Goal: Transaction & Acquisition: Purchase product/service

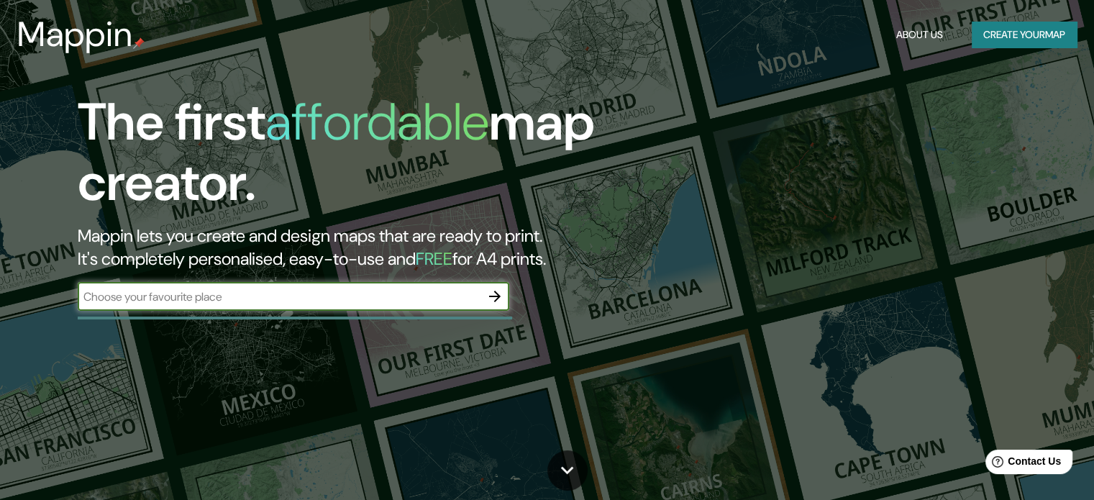
click at [239, 306] on div "​" at bounding box center [294, 296] width 432 height 29
type input "sacaba"
click at [502, 296] on icon "button" at bounding box center [494, 296] width 17 height 17
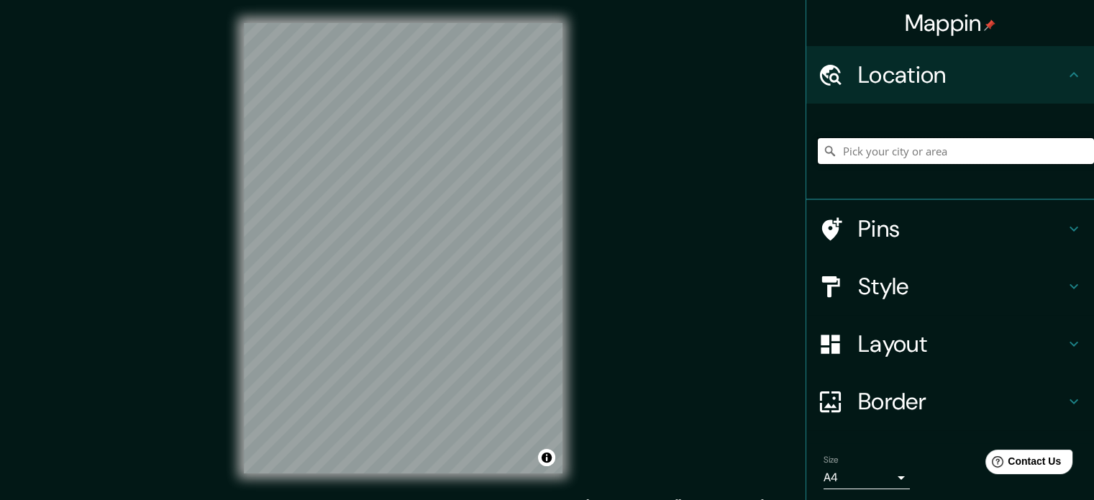
click at [915, 161] on input "Pick your city or area" at bounding box center [956, 151] width 276 height 26
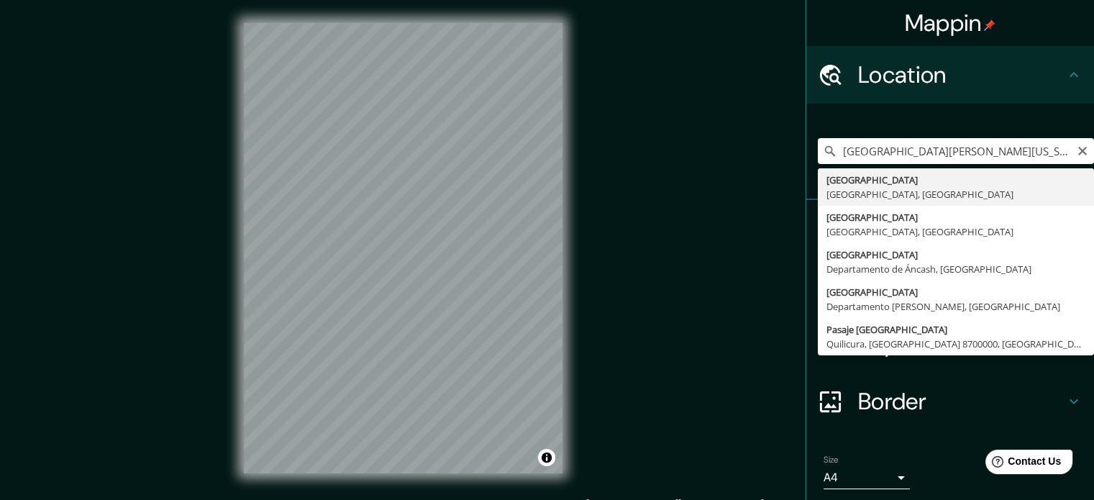
type input "Cochabamba, Departamento de Cochabamba, Bolivia"
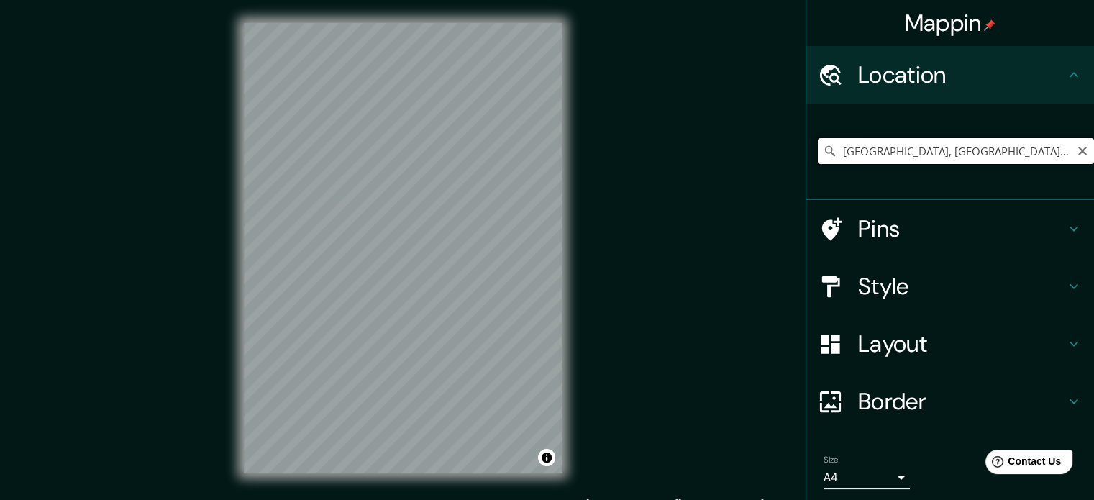
click at [888, 155] on input "Cochabamba, Departamento de Cochabamba, Bolivia" at bounding box center [956, 151] width 276 height 26
click at [1082, 145] on input "Cochabamba, Departamento de Cochabamba, Bolivia" at bounding box center [956, 151] width 276 height 26
click at [1077, 152] on icon "Clear" at bounding box center [1083, 151] width 12 height 12
paste input "17°25'55.7"S 66°03'21.8"W"
type input "17°25'55.7"S 66°03'21.8"W"
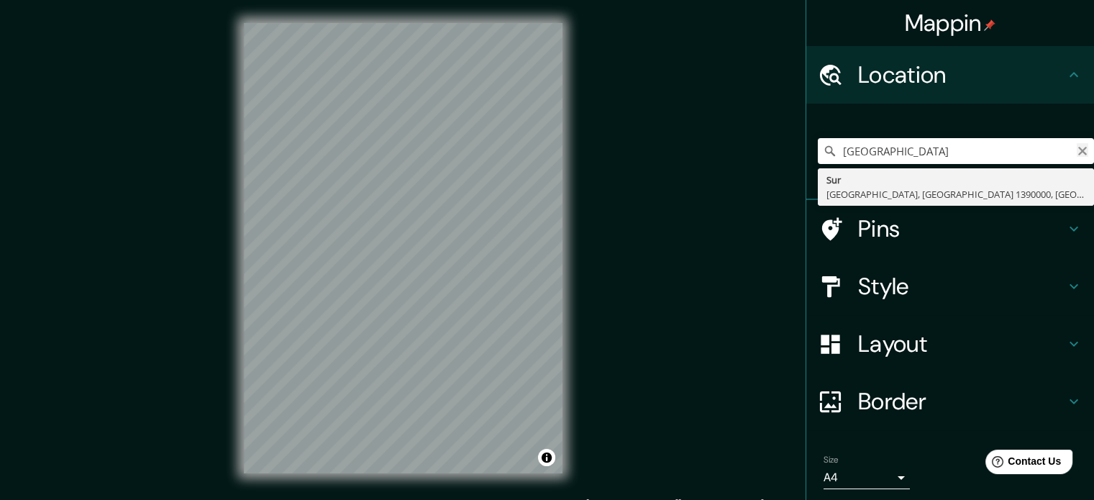
click at [1077, 153] on icon "Clear" at bounding box center [1083, 151] width 12 height 12
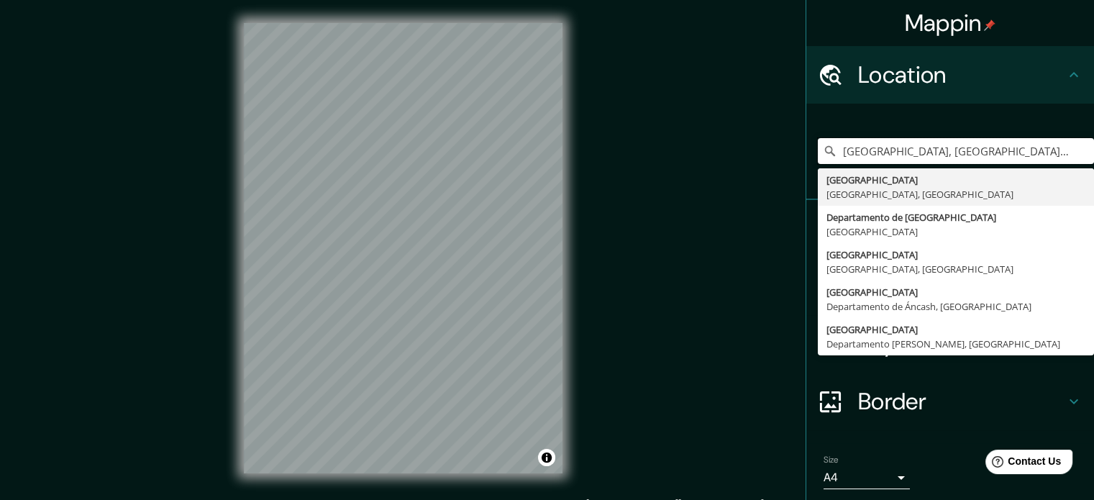
type input "Cochabamba, Departamento de Cochabamba, Bolivia"
click at [1073, 159] on input "Cochabamba, Departamento de Cochabamba, Bolivia" at bounding box center [956, 151] width 276 height 26
click at [1077, 152] on icon "Clear" at bounding box center [1083, 151] width 12 height 12
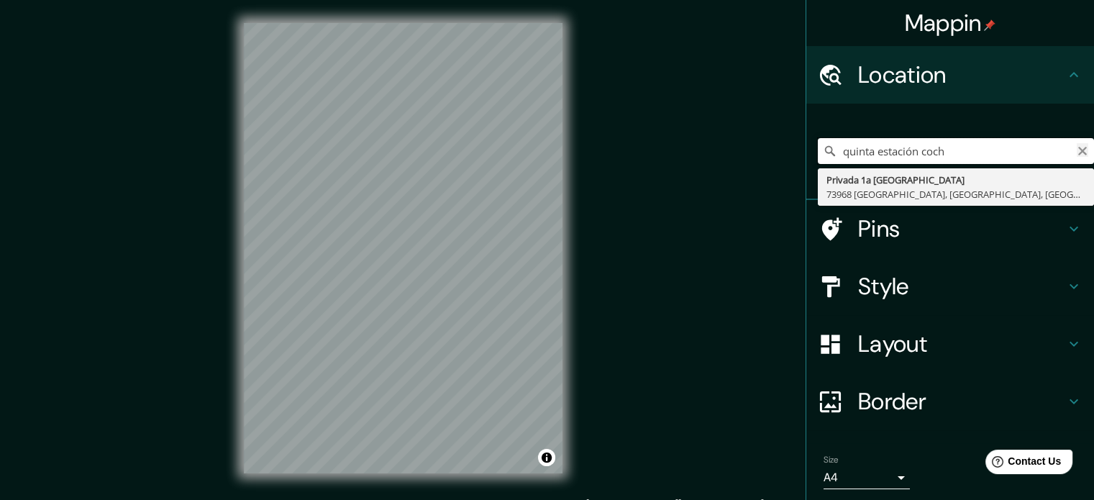
type input "quinta estación coch"
click at [1078, 150] on icon "Clear" at bounding box center [1082, 151] width 9 height 9
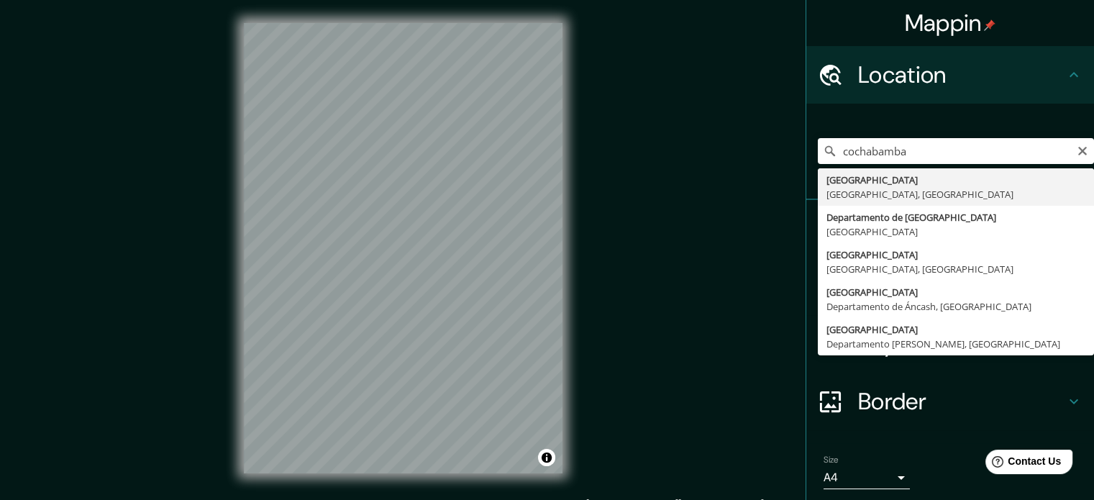
type input "[GEOGRAPHIC_DATA], [GEOGRAPHIC_DATA], [GEOGRAPHIC_DATA]"
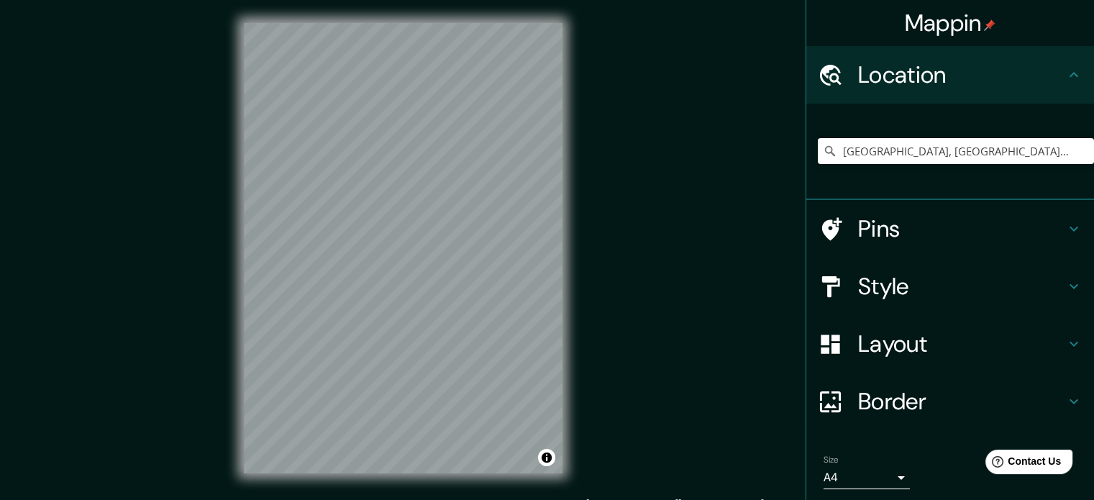
click at [889, 225] on h4 "Pins" at bounding box center [961, 228] width 207 height 29
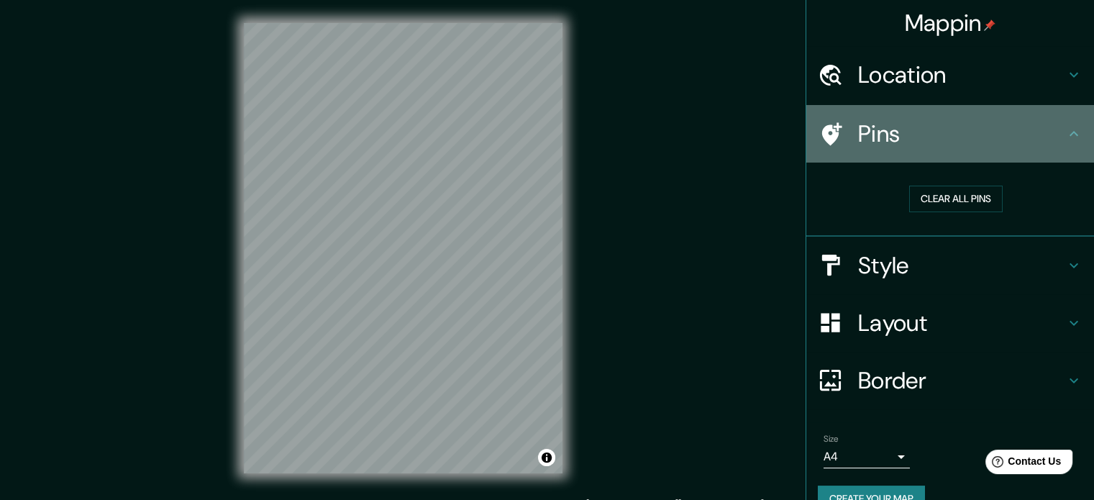
click at [921, 149] on div "Pins" at bounding box center [950, 134] width 288 height 58
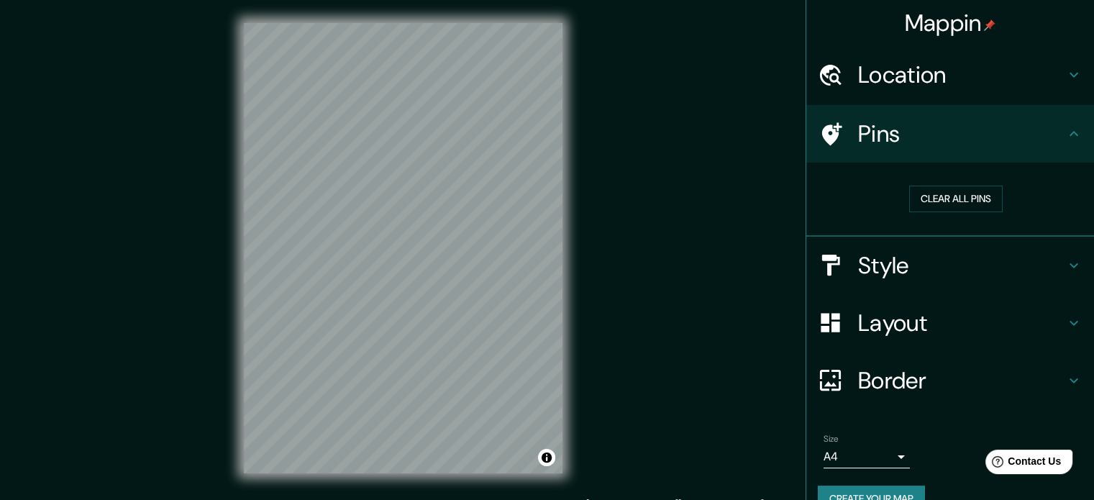
click at [1002, 34] on div "Mappin" at bounding box center [950, 23] width 288 height 46
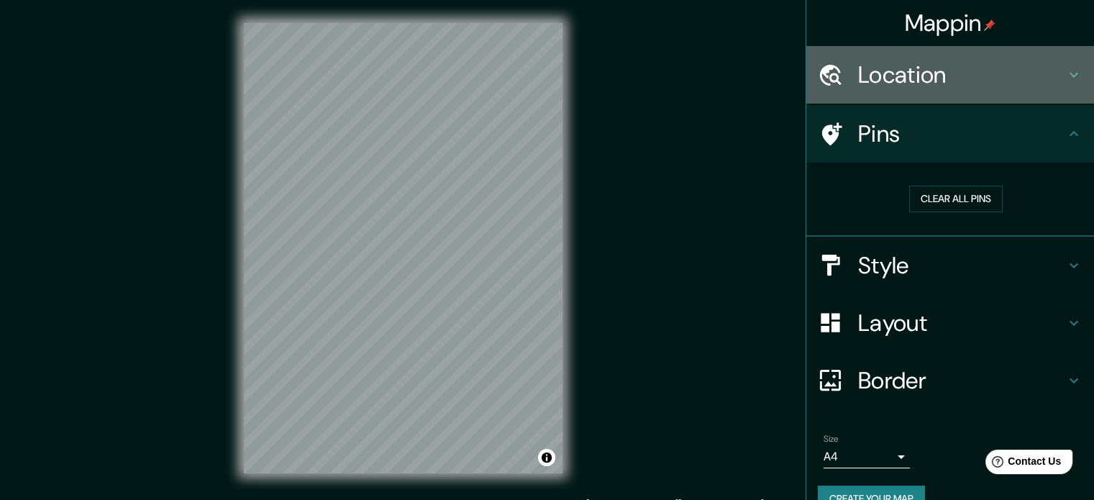
click at [1024, 77] on h4 "Location" at bounding box center [961, 74] width 207 height 29
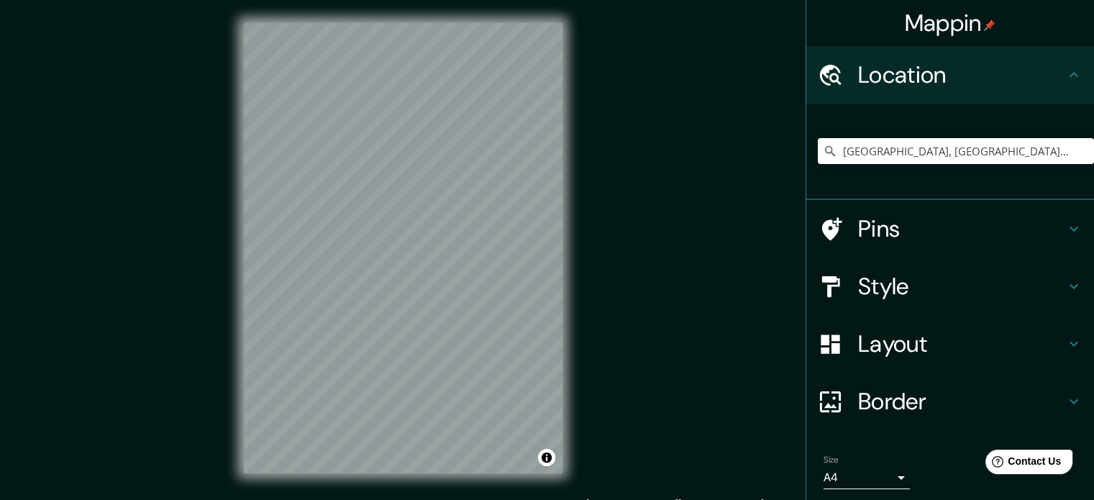
click at [989, 297] on h4 "Style" at bounding box center [961, 286] width 207 height 29
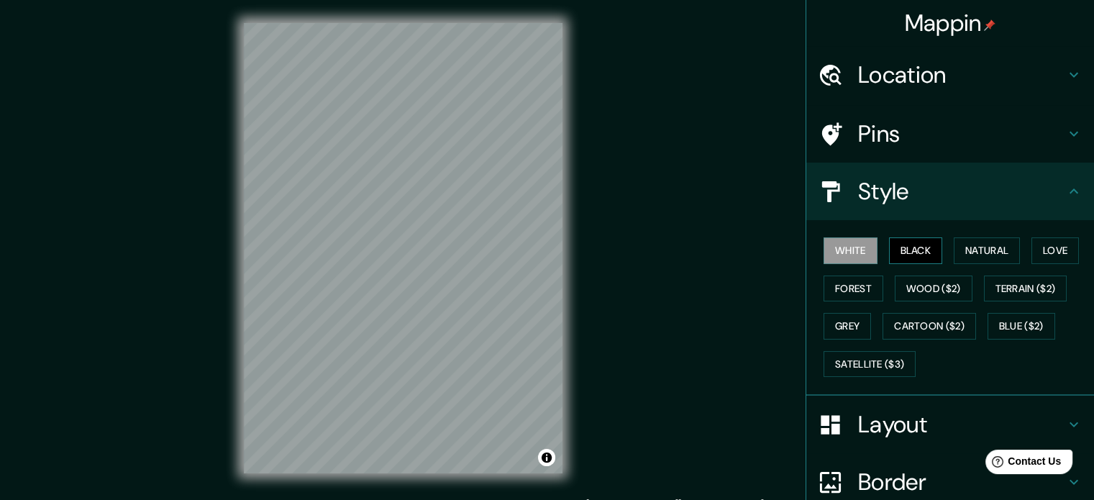
click at [896, 255] on button "Black" at bounding box center [916, 250] width 54 height 27
click at [870, 250] on div "White Black Natural Love Forest Wood ($2) Terrain ($2) Grey Cartoon ($2) Blue (…" at bounding box center [956, 307] width 276 height 151
click at [857, 248] on button "White" at bounding box center [851, 250] width 54 height 27
click at [960, 251] on button "Natural" at bounding box center [987, 250] width 66 height 27
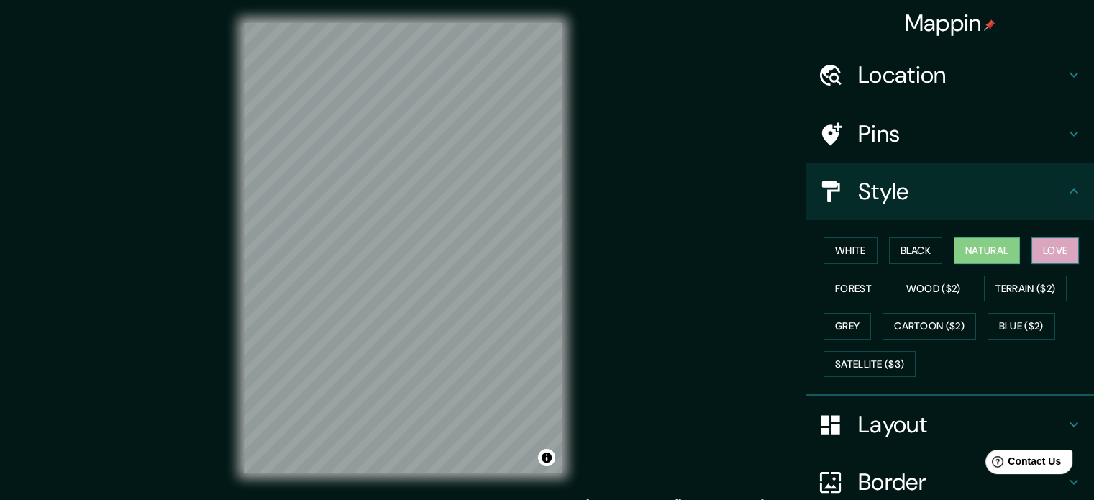
click at [1034, 252] on button "Love" at bounding box center [1055, 250] width 47 height 27
click at [983, 247] on button "Natural" at bounding box center [987, 250] width 66 height 27
click at [1041, 260] on button "Love" at bounding box center [1055, 250] width 47 height 27
click at [839, 290] on button "Forest" at bounding box center [854, 289] width 60 height 27
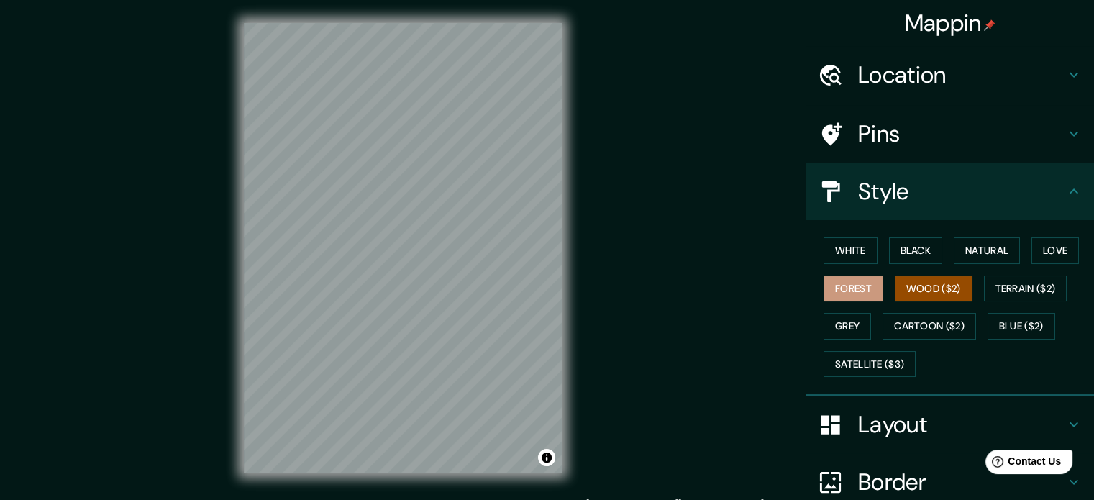
click at [895, 288] on button "Wood ($2)" at bounding box center [934, 289] width 78 height 27
click at [989, 286] on button "Terrain ($2)" at bounding box center [1025, 289] width 83 height 27
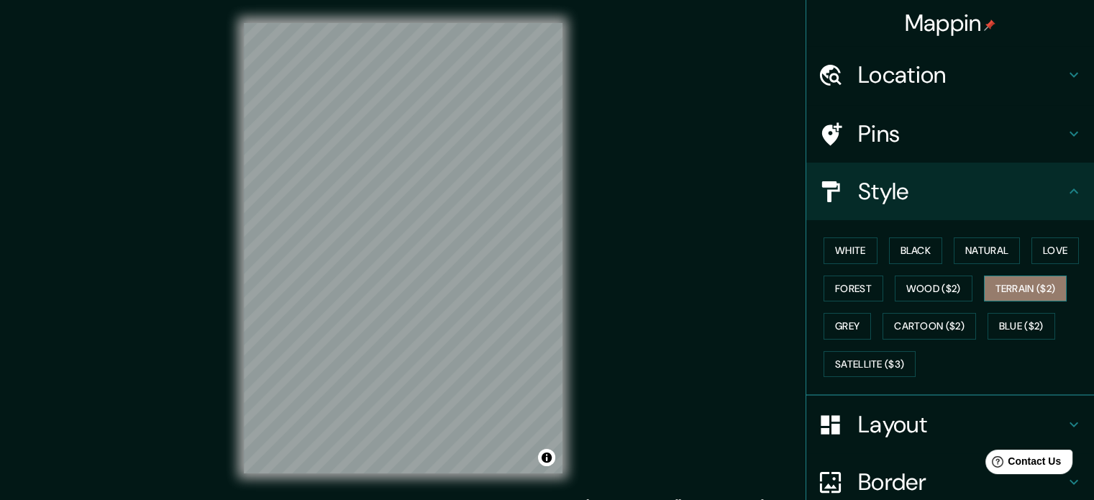
click at [1014, 295] on button "Terrain ($2)" at bounding box center [1025, 289] width 83 height 27
click at [860, 322] on button "Grey" at bounding box center [847, 326] width 47 height 27
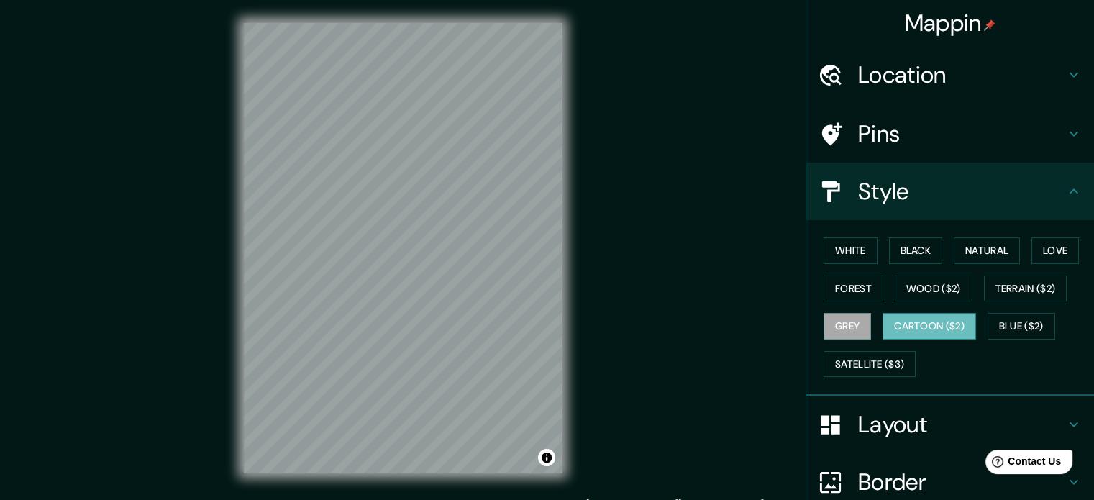
click at [900, 319] on button "Cartoon ($2)" at bounding box center [930, 326] width 94 height 27
click at [1010, 319] on button "Blue ($2)" at bounding box center [1022, 326] width 68 height 27
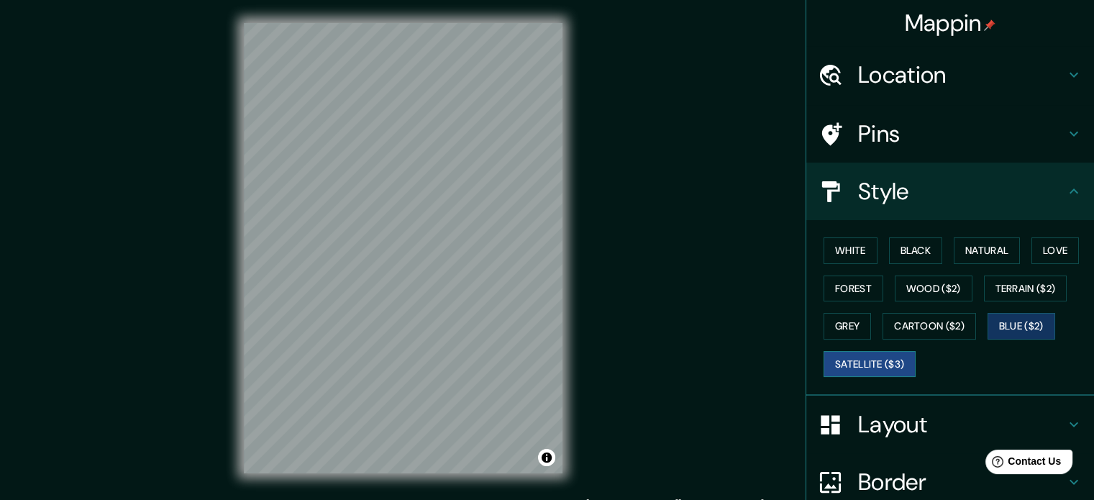
click at [857, 358] on button "Satellite ($3)" at bounding box center [870, 364] width 92 height 27
click at [964, 250] on button "Natural" at bounding box center [987, 250] width 66 height 27
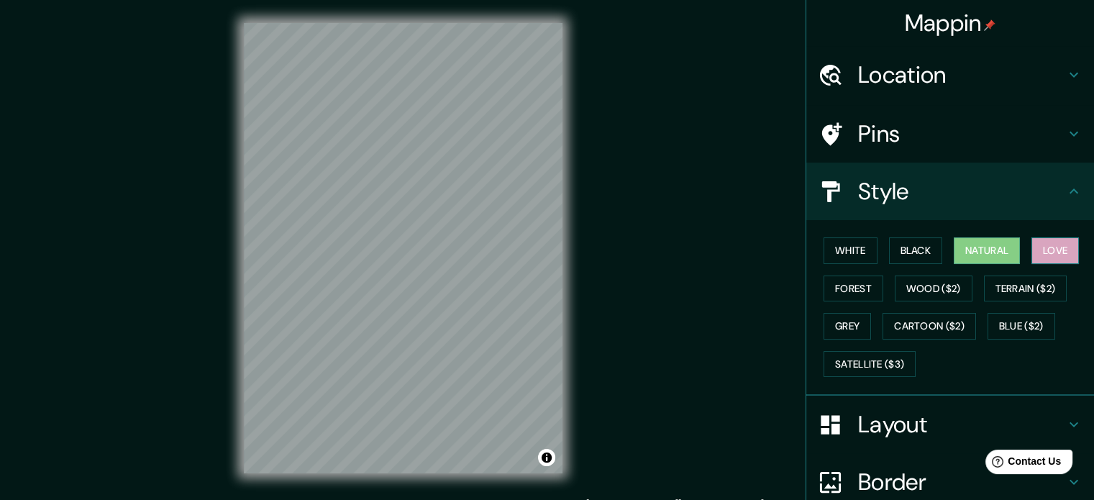
click at [1056, 241] on button "Love" at bounding box center [1055, 250] width 47 height 27
click at [849, 281] on button "Forest" at bounding box center [854, 289] width 60 height 27
click at [978, 258] on button "Natural" at bounding box center [987, 250] width 66 height 27
click at [1032, 254] on button "Love" at bounding box center [1055, 250] width 47 height 27
click at [1007, 254] on button "Natural" at bounding box center [987, 250] width 66 height 27
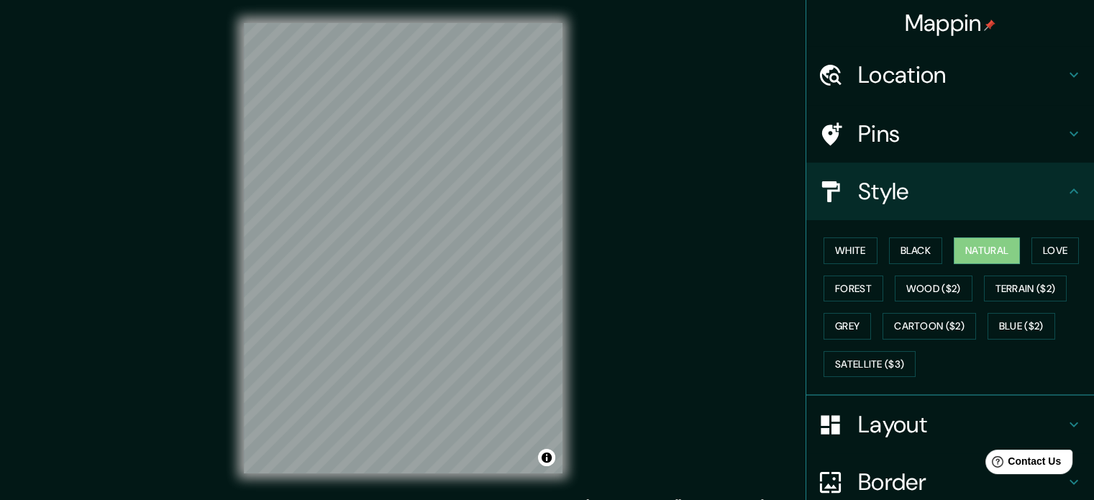
click at [973, 439] on div "Layout" at bounding box center [950, 425] width 288 height 58
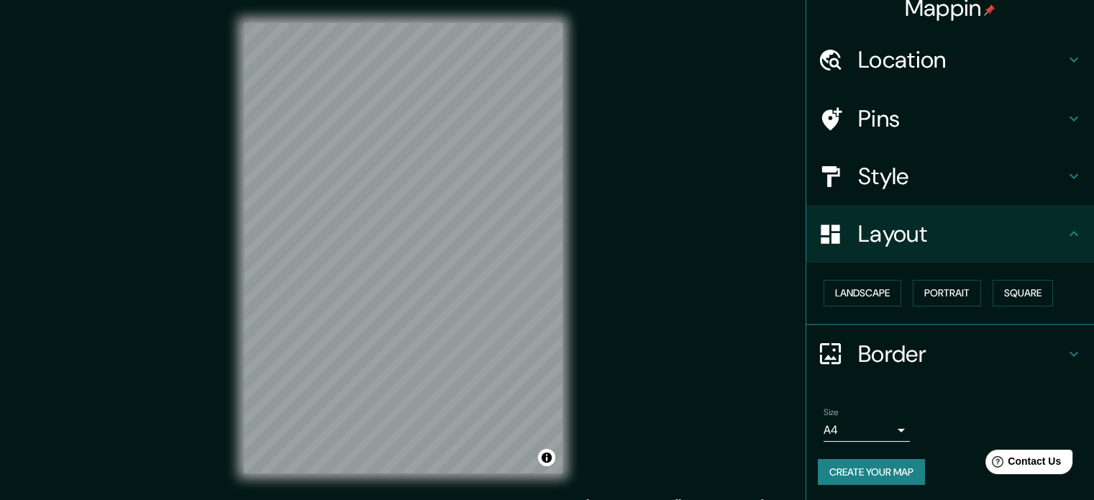
scroll to position [16, 0]
click at [878, 300] on button "Landscape" at bounding box center [863, 292] width 78 height 27
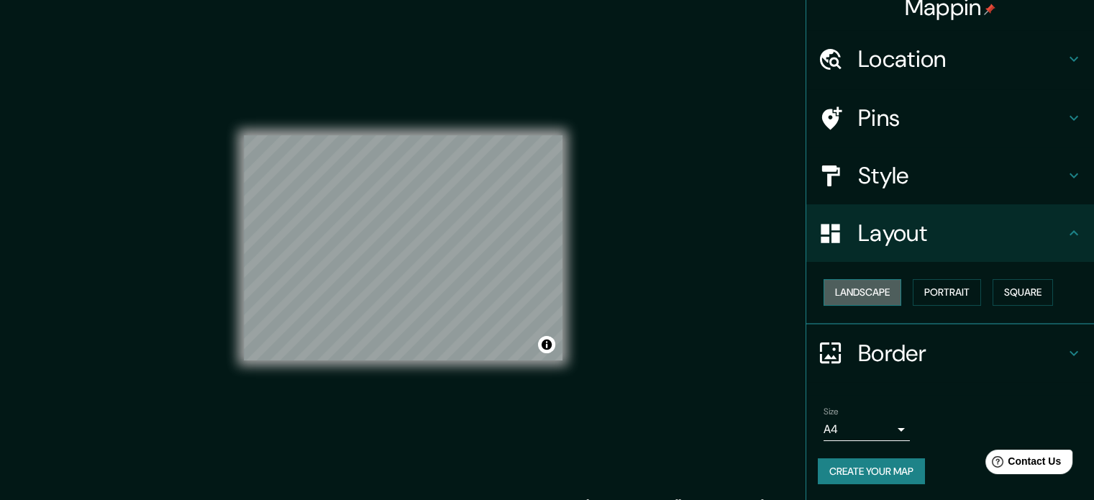
click at [878, 300] on button "Landscape" at bounding box center [863, 292] width 78 height 27
click at [954, 290] on button "Portrait" at bounding box center [947, 292] width 68 height 27
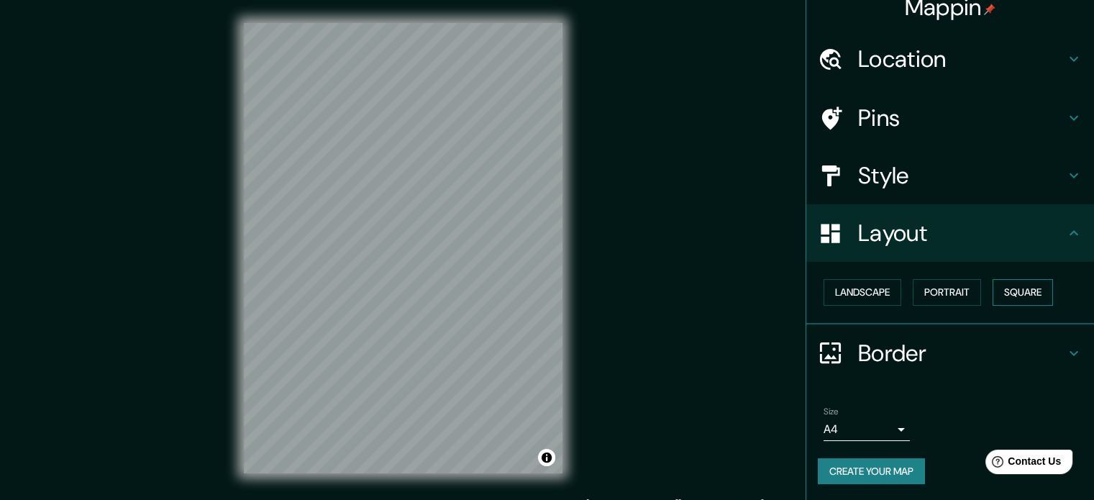
click at [1019, 290] on button "Square" at bounding box center [1023, 292] width 60 height 27
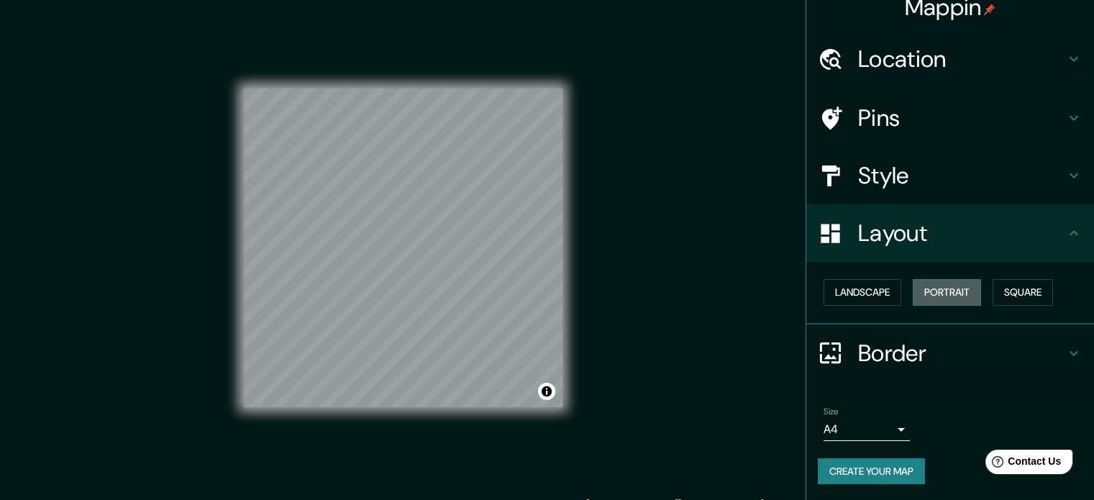
click at [941, 295] on button "Portrait" at bounding box center [947, 292] width 68 height 27
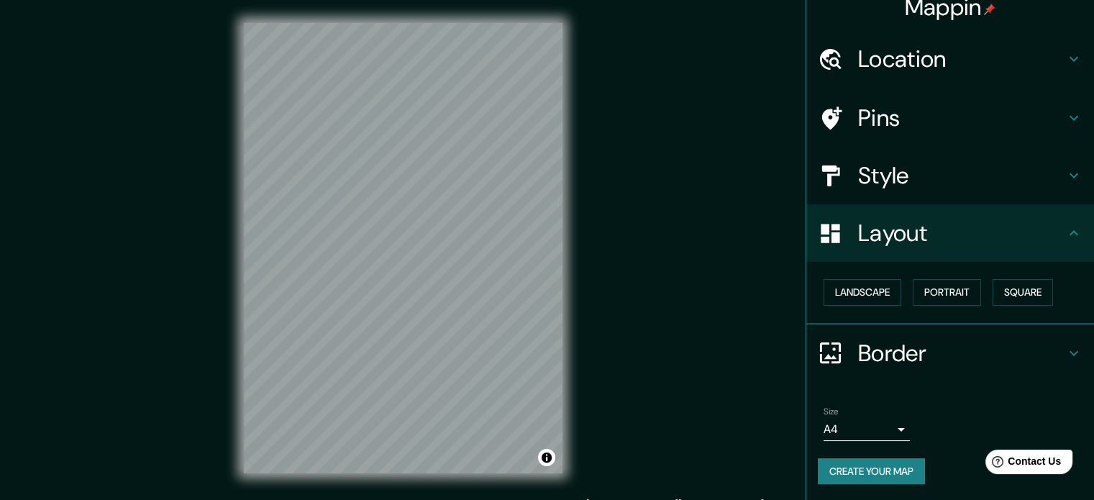
click at [916, 345] on h4 "Border" at bounding box center [961, 353] width 207 height 29
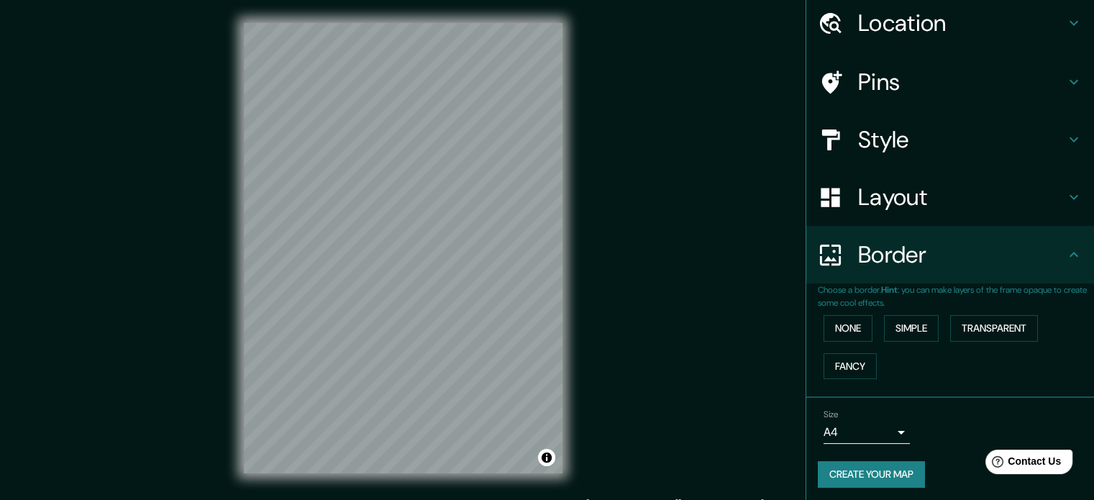
scroll to position [55, 0]
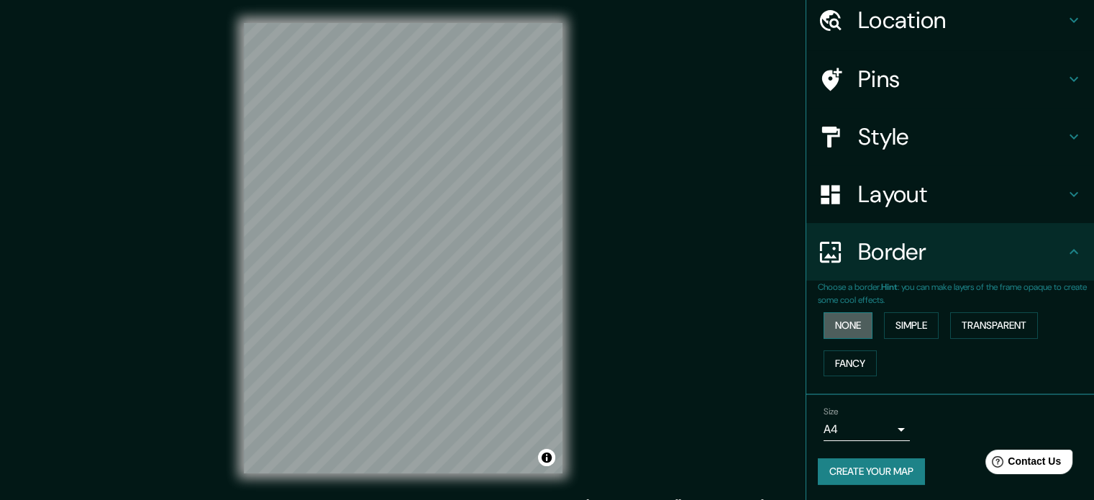
click at [847, 334] on button "None" at bounding box center [848, 325] width 49 height 27
click at [886, 329] on button "Simple" at bounding box center [911, 325] width 55 height 27
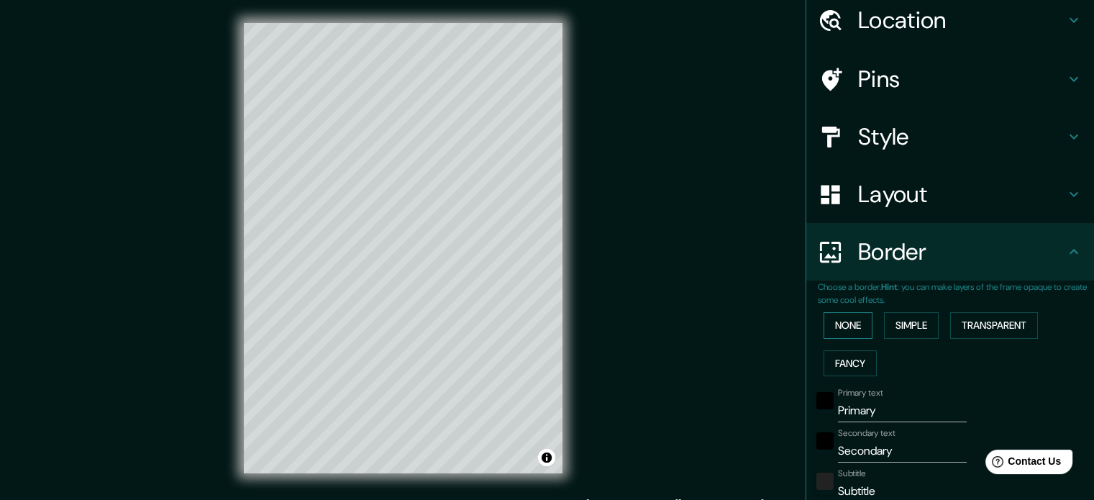
click at [840, 333] on button "None" at bounding box center [848, 325] width 49 height 27
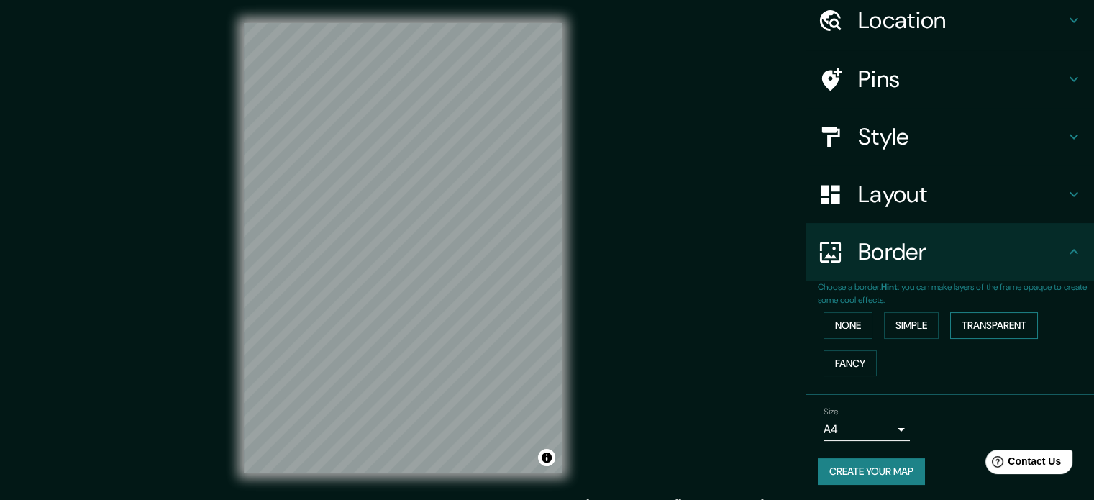
click at [1001, 330] on button "Transparent" at bounding box center [994, 325] width 88 height 27
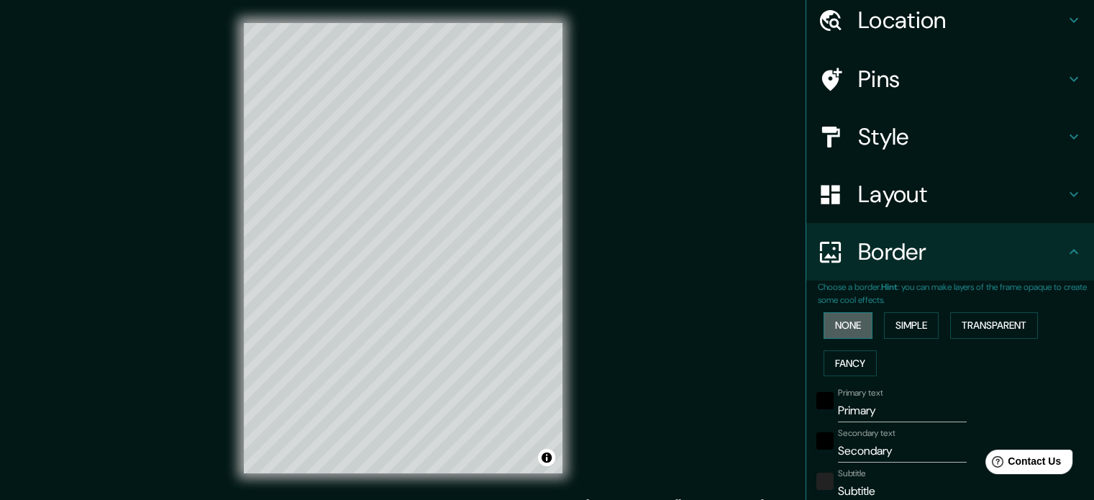
click at [836, 332] on button "None" at bounding box center [848, 325] width 49 height 27
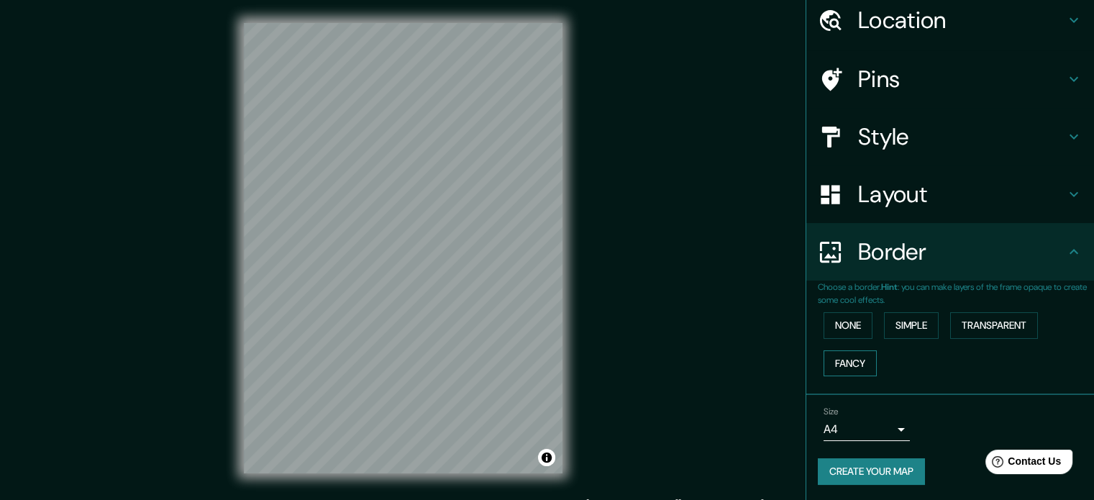
click at [848, 356] on button "Fancy" at bounding box center [850, 363] width 53 height 27
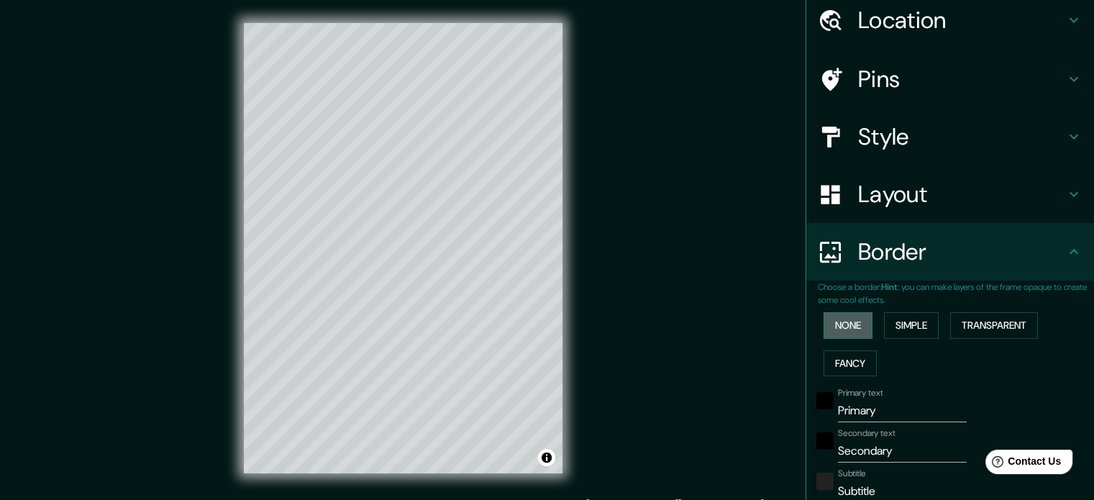
click at [842, 327] on button "None" at bounding box center [848, 325] width 49 height 27
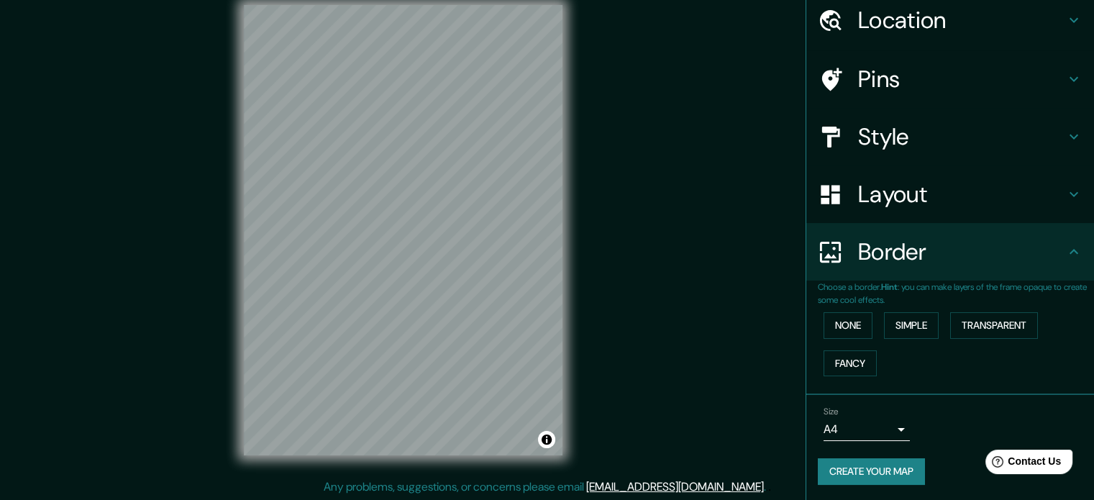
scroll to position [19, 0]
click at [958, 250] on h4 "Border" at bounding box center [961, 251] width 207 height 29
click at [1056, 261] on div "Border" at bounding box center [950, 252] width 288 height 58
click at [1065, 252] on icon at bounding box center [1073, 251] width 17 height 17
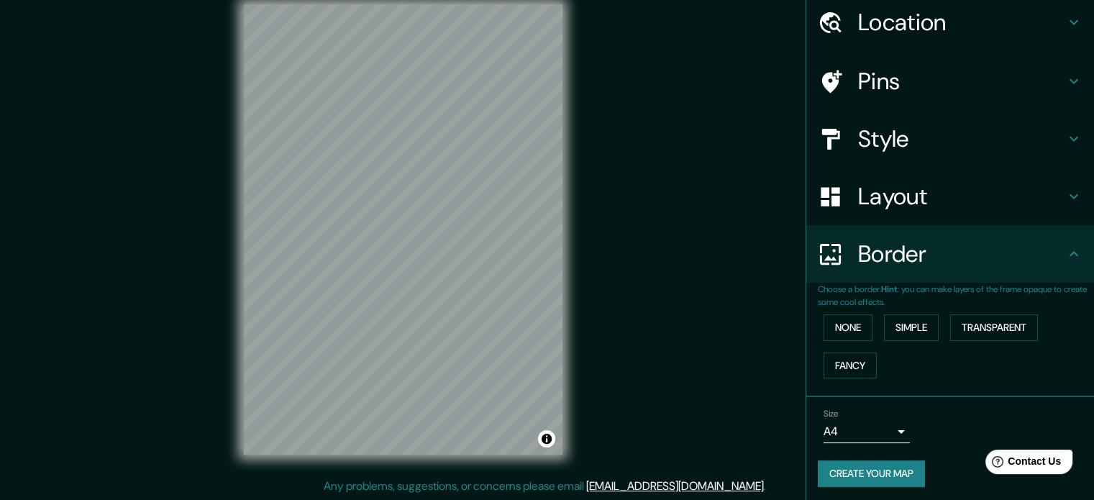
scroll to position [55, 0]
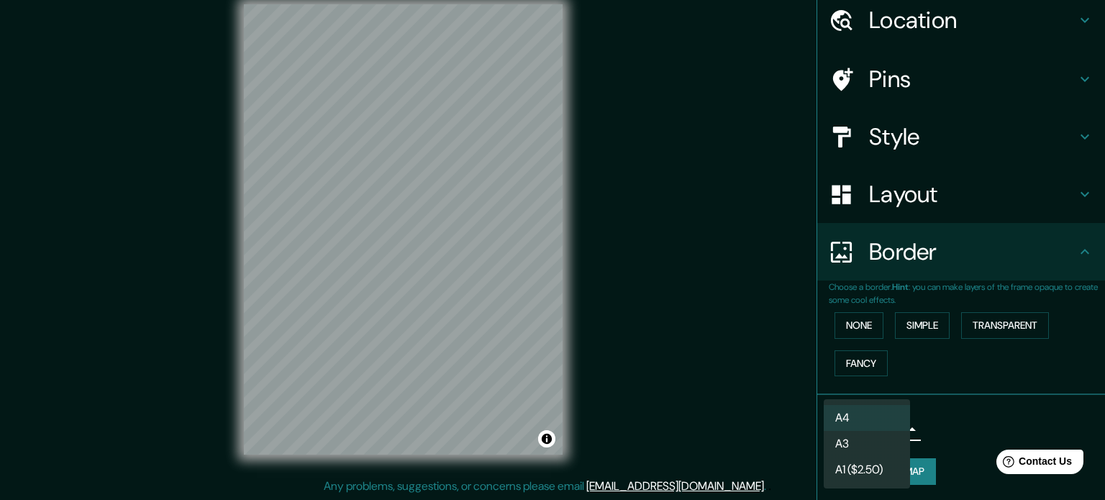
click at [873, 422] on body "Mappin Location Cochabamba, Departamento de Cochabamba, Bolivia Pins Style Layo…" at bounding box center [552, 231] width 1105 height 500
click at [875, 445] on li "A3" at bounding box center [867, 444] width 86 height 26
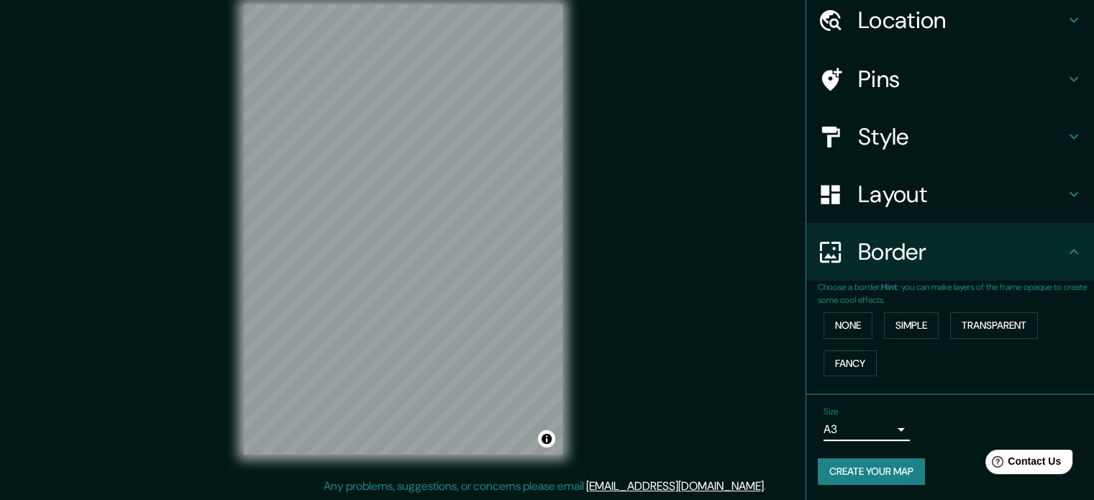
click at [877, 440] on div "Size A3 a4" at bounding box center [950, 424] width 265 height 46
click at [875, 424] on body "Mappin Location Cochabamba, Departamento de Cochabamba, Bolivia Pins Style Layo…" at bounding box center [547, 231] width 1094 height 500
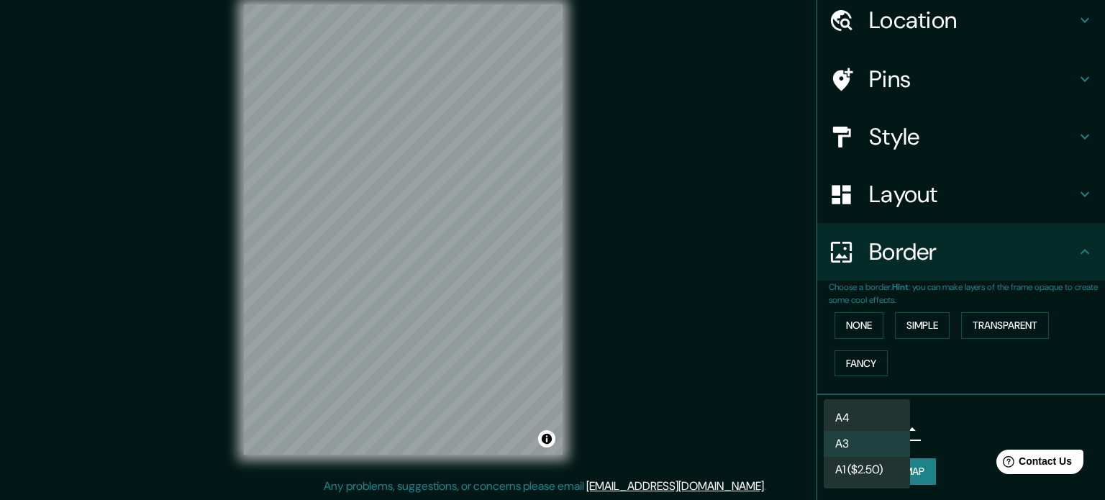
click at [880, 411] on li "A4" at bounding box center [867, 418] width 86 height 26
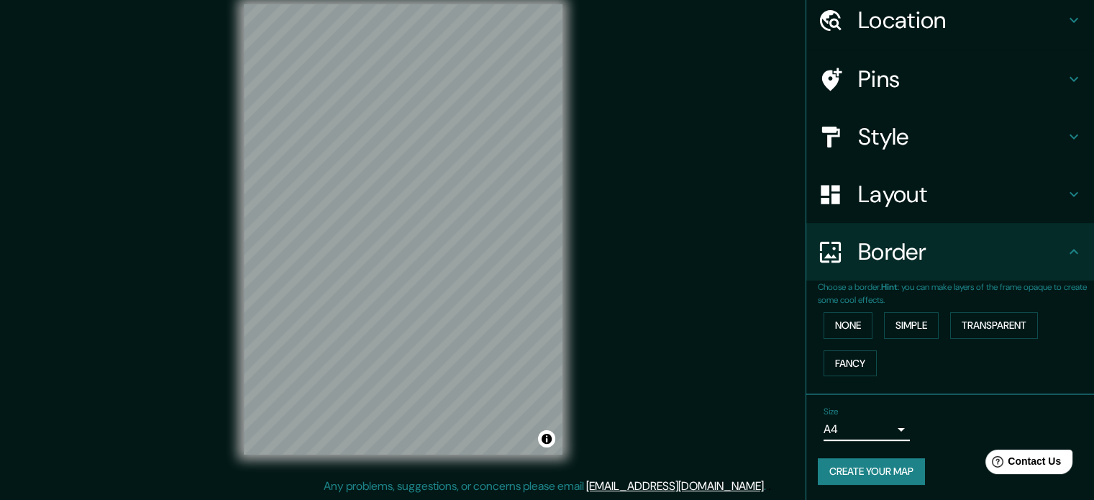
click at [896, 435] on body "Mappin Location Cochabamba, Departamento de Cochabamba, Bolivia Pins Style Layo…" at bounding box center [547, 231] width 1094 height 500
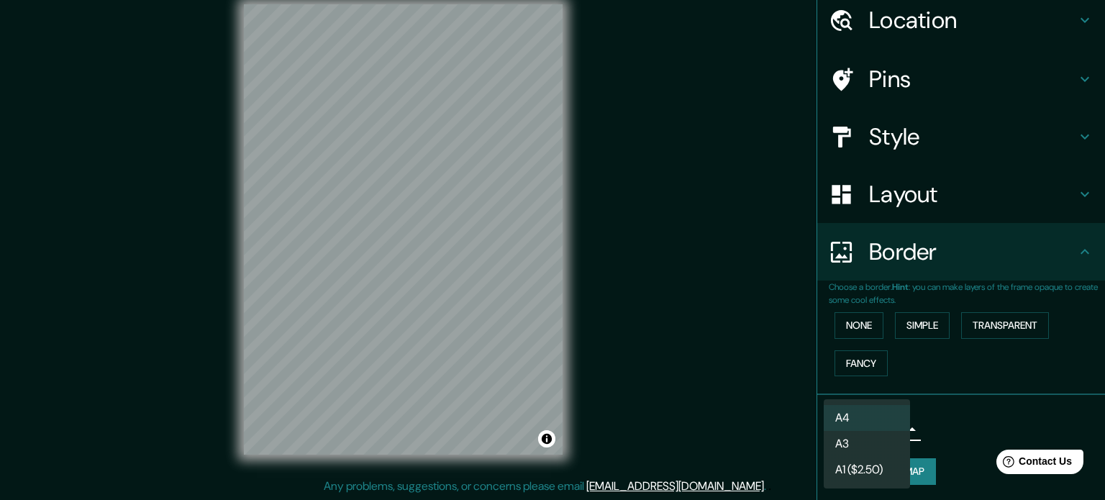
click at [936, 426] on div at bounding box center [552, 250] width 1105 height 500
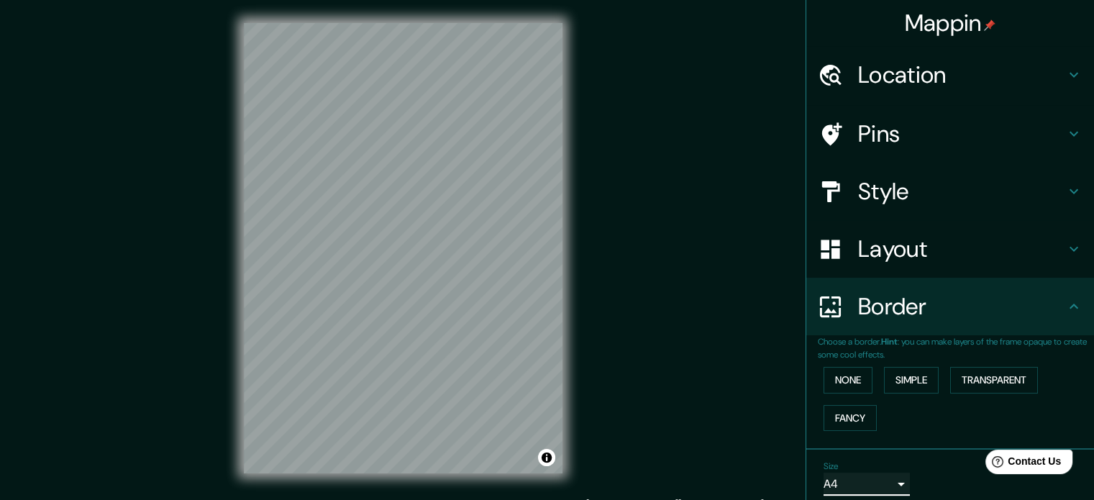
scroll to position [0, 0]
click at [958, 99] on div "Location" at bounding box center [950, 75] width 288 height 58
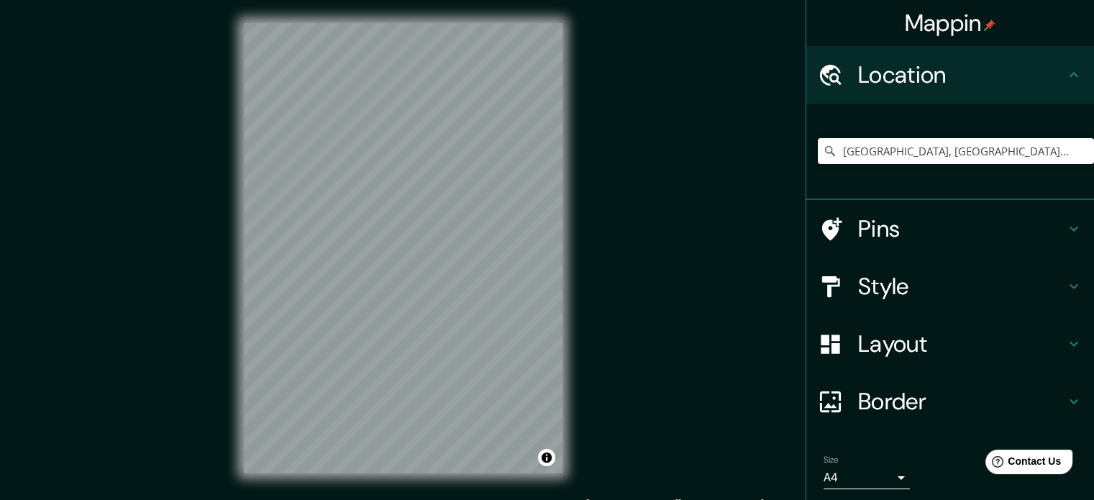
click at [941, 232] on h4 "Pins" at bounding box center [961, 228] width 207 height 29
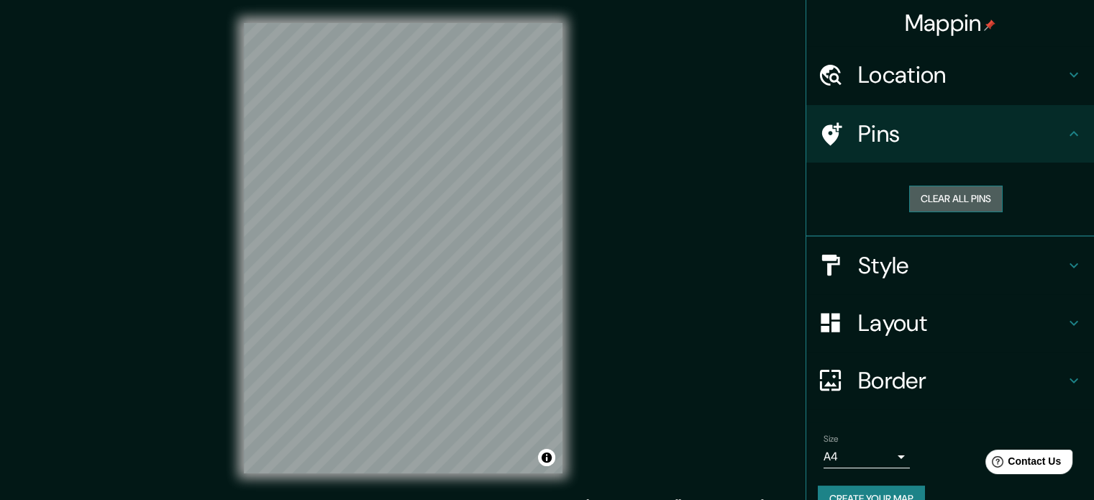
click at [941, 195] on button "Clear all pins" at bounding box center [956, 199] width 94 height 27
click at [984, 189] on button "Clear all pins" at bounding box center [956, 199] width 94 height 27
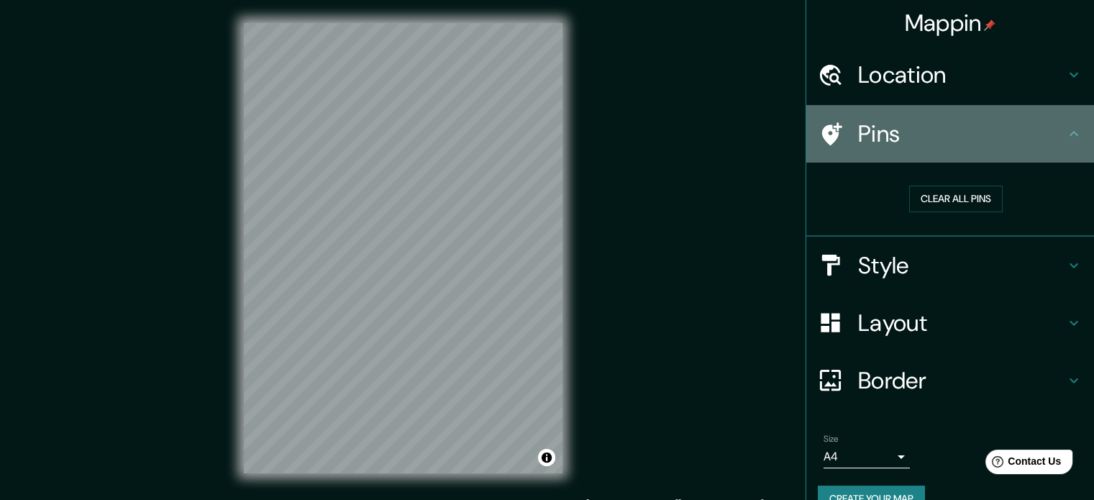
click at [1021, 124] on h4 "Pins" at bounding box center [961, 133] width 207 height 29
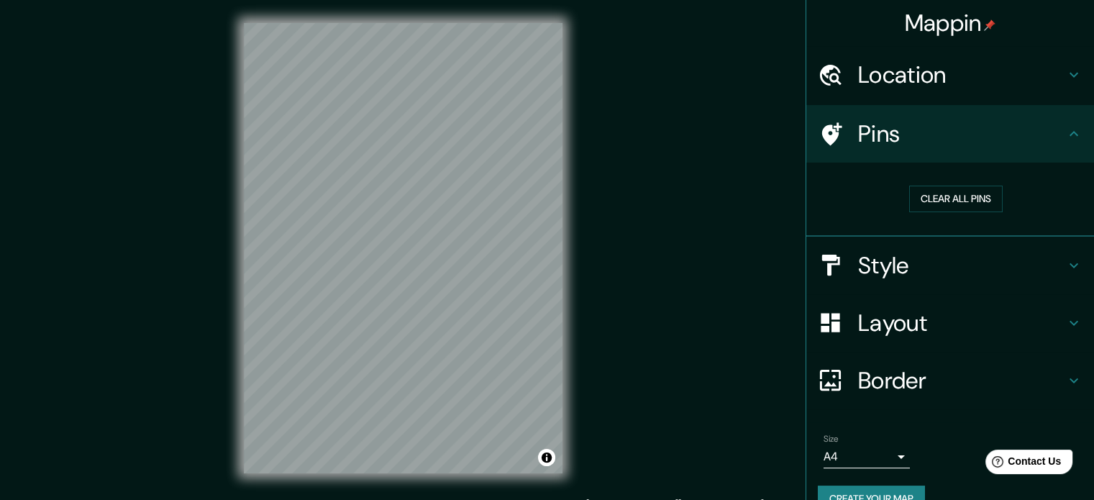
click at [1065, 137] on icon at bounding box center [1073, 133] width 17 height 17
click at [1073, 137] on div "Pins" at bounding box center [950, 134] width 288 height 58
drag, startPoint x: 1070, startPoint y: 234, endPoint x: 1067, endPoint y: 252, distance: 18.1
click at [1070, 236] on ul "Location Cochabamba, Departamento de Cochabamba, Bolivia Pins Clear all pins St…" at bounding box center [950, 287] width 288 height 483
click at [1067, 252] on div "Style" at bounding box center [950, 266] width 288 height 58
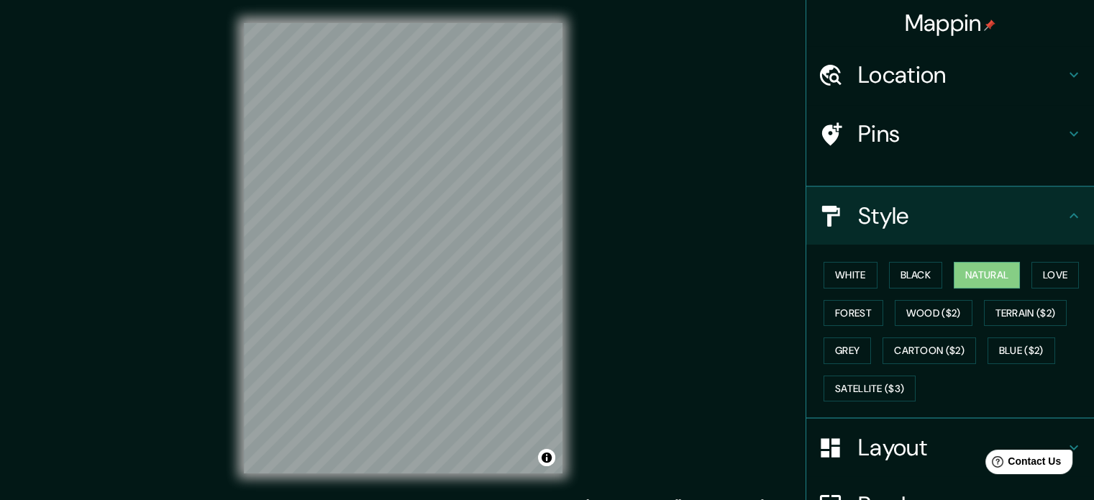
click at [1067, 265] on div "White Black Natural Love Forest Wood ($2) Terrain ($2) Grey Cartoon ($2) Blue (…" at bounding box center [956, 331] width 276 height 151
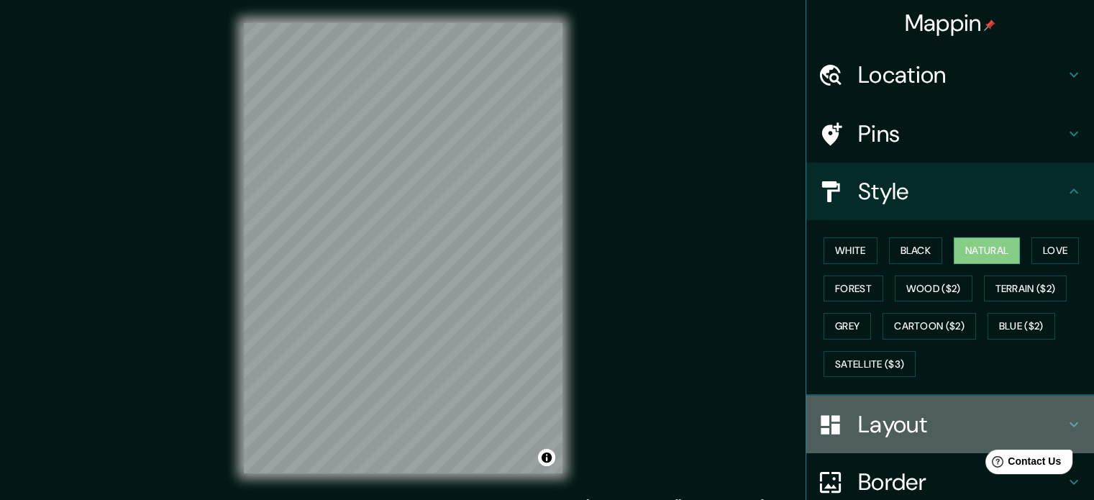
click at [806, 409] on div "Layout" at bounding box center [950, 425] width 288 height 58
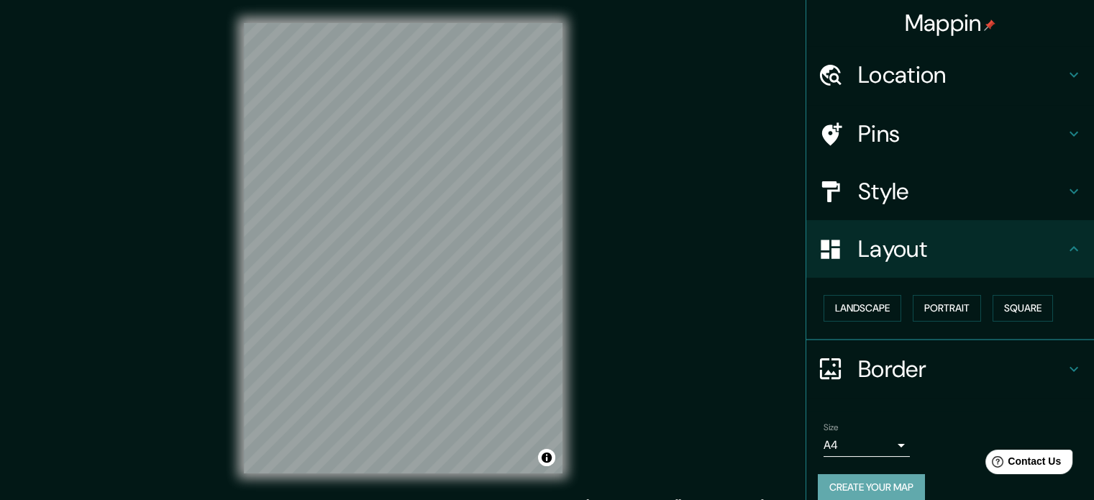
click at [879, 479] on button "Create your map" at bounding box center [871, 487] width 107 height 27
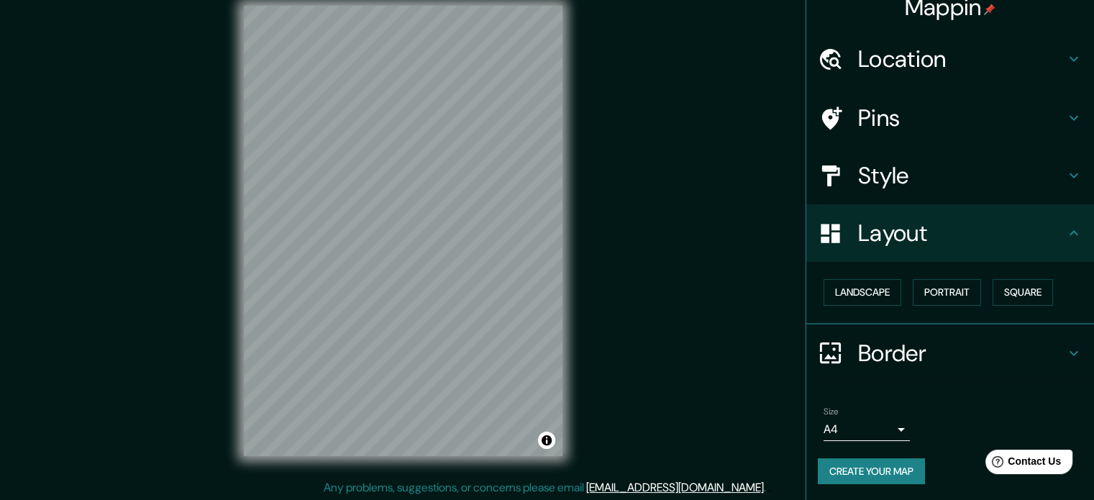
scroll to position [19, 0]
click at [877, 473] on button "Create your map" at bounding box center [871, 471] width 107 height 27
click at [896, 468] on button "Create your map" at bounding box center [871, 471] width 107 height 27
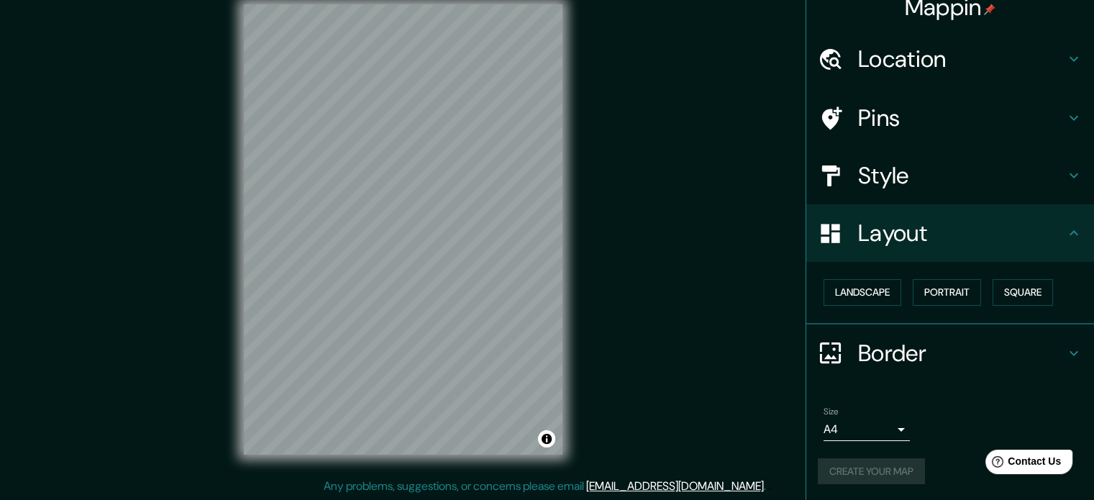
click at [1026, 170] on h4 "Style" at bounding box center [961, 175] width 207 height 29
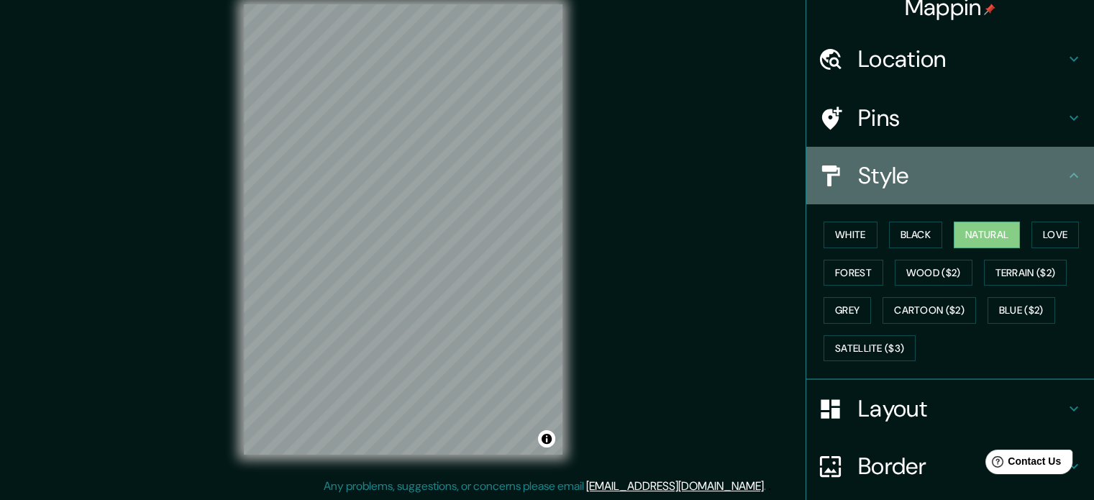
click at [1026, 170] on h4 "Style" at bounding box center [961, 175] width 207 height 29
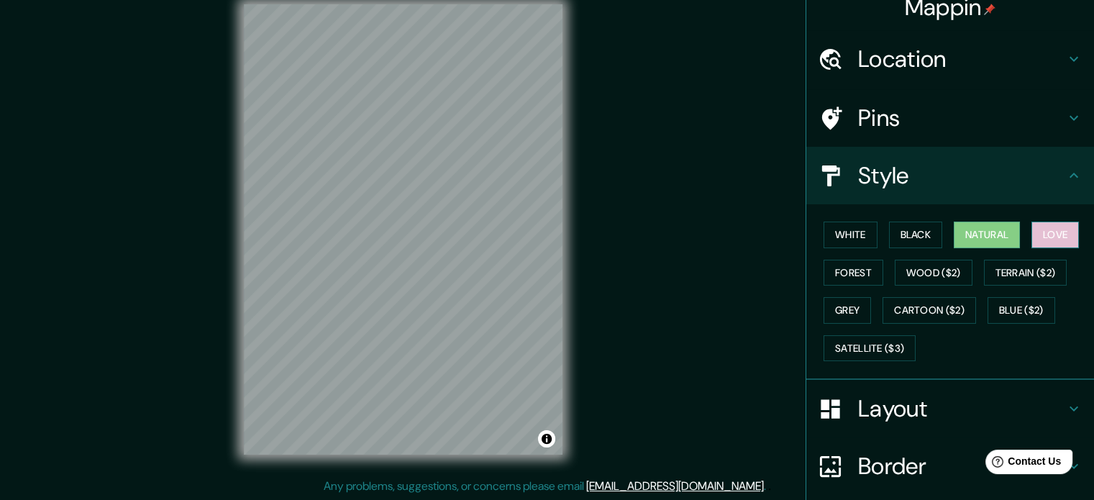
click at [1049, 229] on button "Love" at bounding box center [1055, 235] width 47 height 27
click at [970, 229] on button "Natural" at bounding box center [987, 235] width 66 height 27
click at [899, 229] on button "Black" at bounding box center [916, 235] width 54 height 27
click at [1041, 232] on button "Love" at bounding box center [1055, 235] width 47 height 27
click at [984, 232] on button "Natural" at bounding box center [987, 235] width 66 height 27
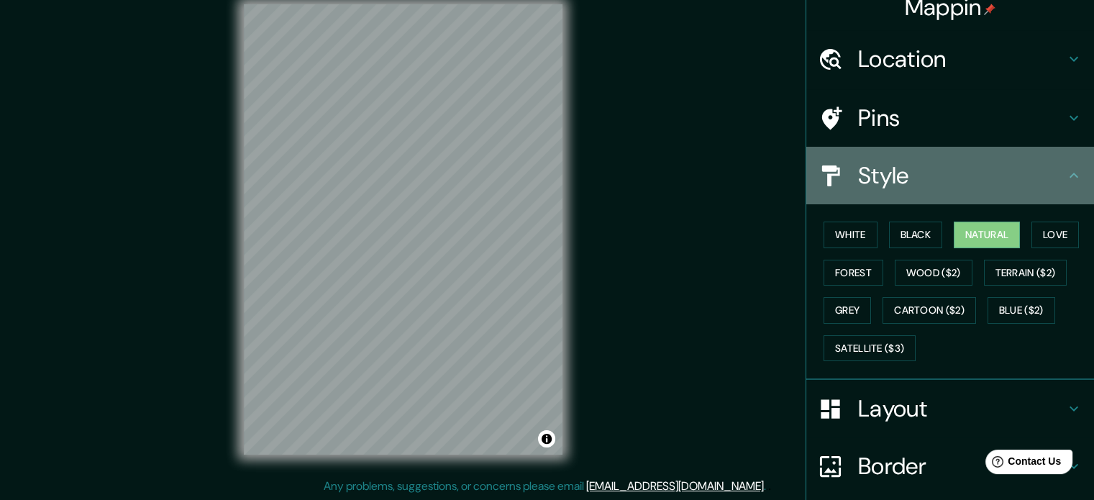
click at [1036, 191] on div "Style" at bounding box center [950, 176] width 288 height 58
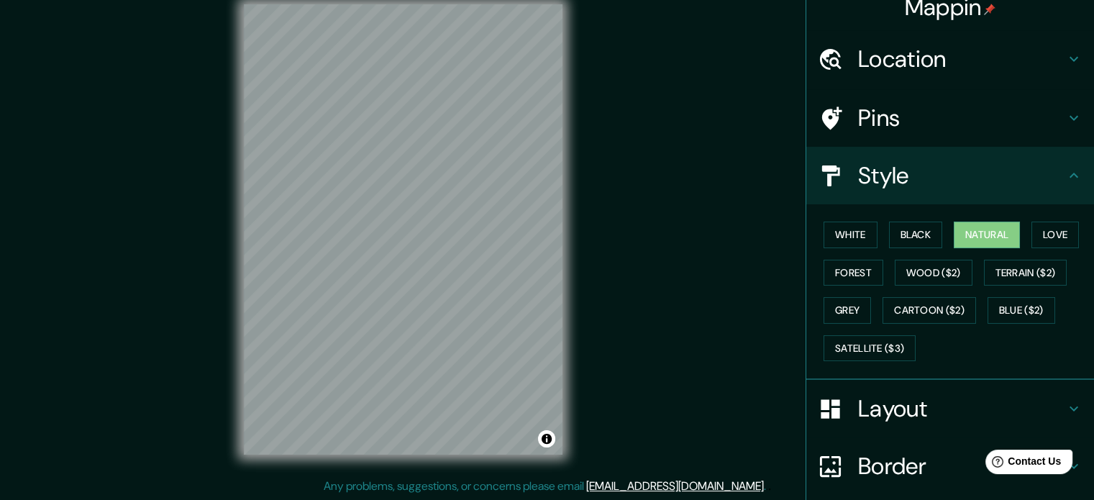
click at [1065, 160] on div "Style" at bounding box center [950, 176] width 288 height 58
drag, startPoint x: 1064, startPoint y: 163, endPoint x: 1016, endPoint y: 197, distance: 58.3
click at [1063, 164] on div "Style" at bounding box center [950, 176] width 288 height 58
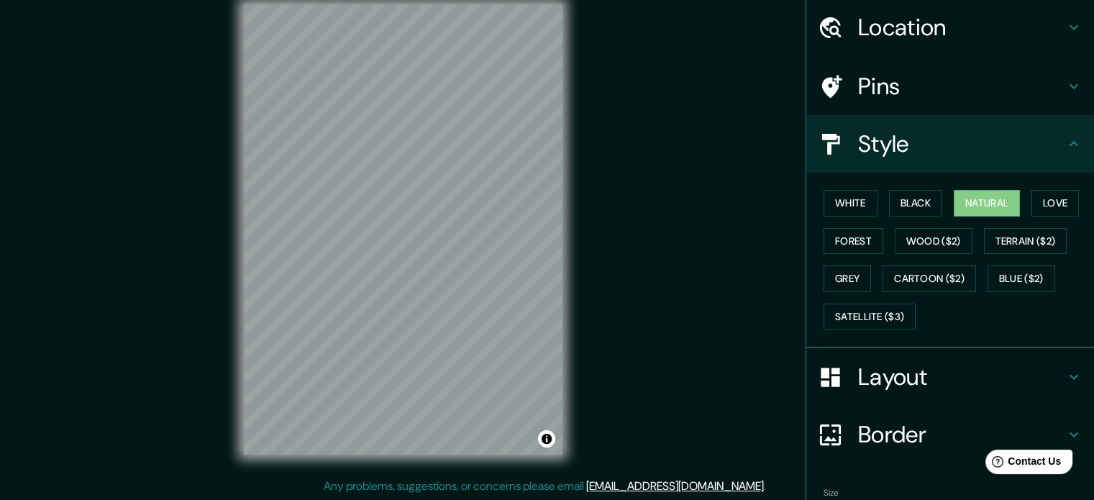
scroll to position [128, 0]
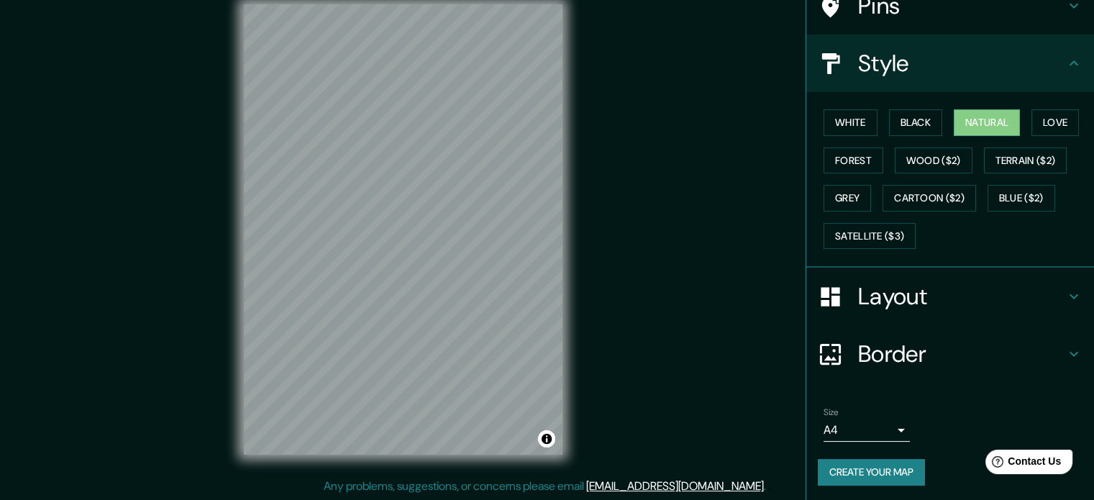
click at [893, 422] on body "Mappin Location Cochabamba, Departamento de Cochabamba, Bolivia Pins Style Whit…" at bounding box center [547, 231] width 1094 height 500
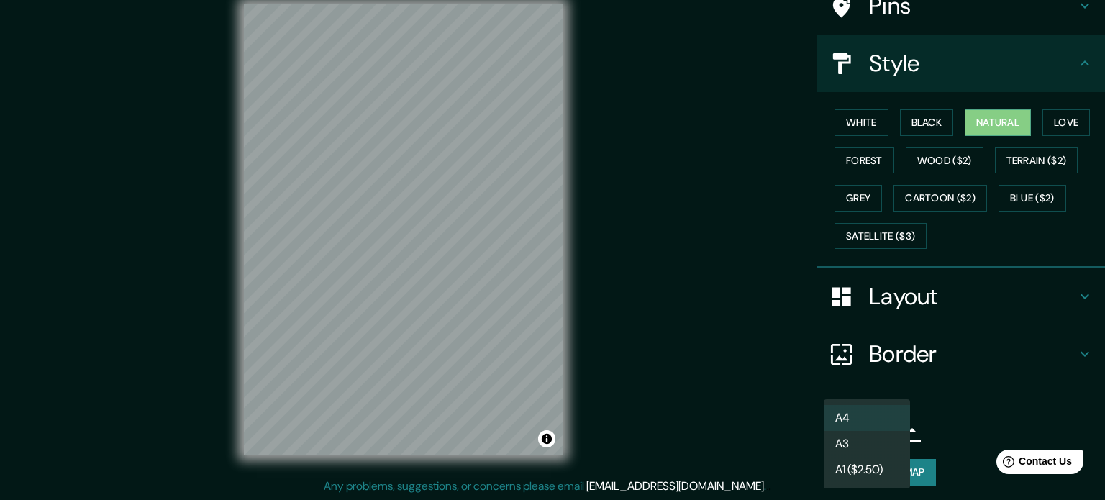
click at [878, 436] on li "A3" at bounding box center [867, 444] width 86 height 26
type input "a4"
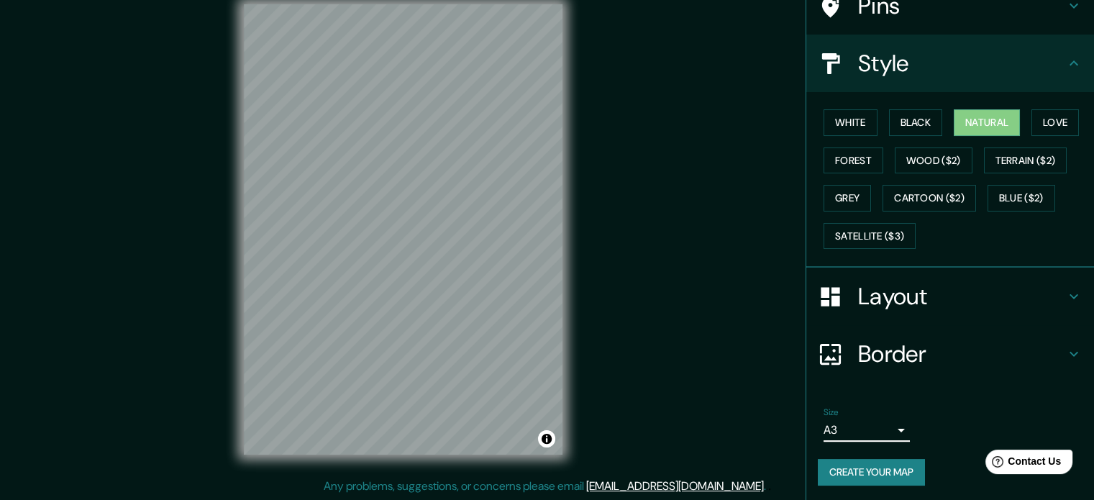
click at [886, 459] on button "Create your map" at bounding box center [871, 472] width 107 height 27
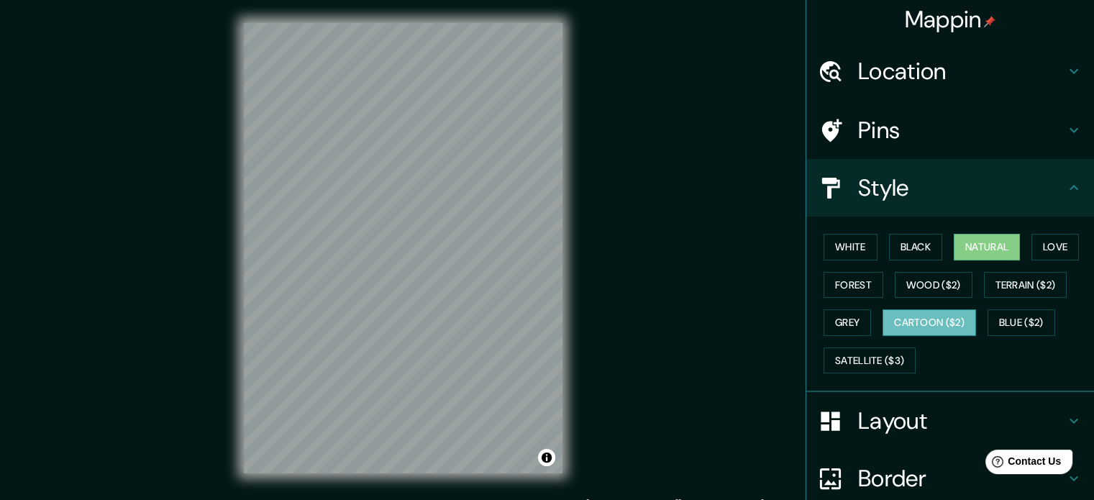
scroll to position [0, 0]
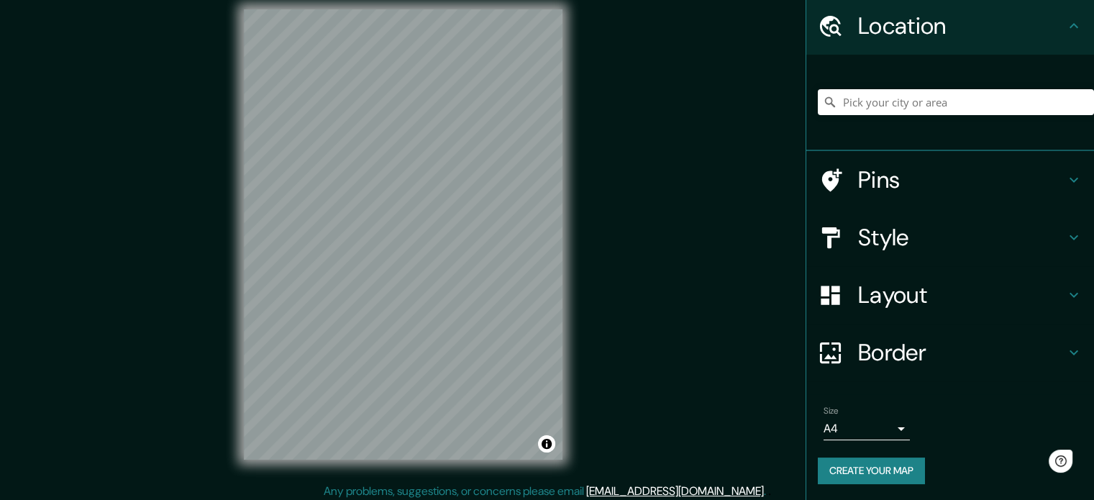
scroll to position [19, 0]
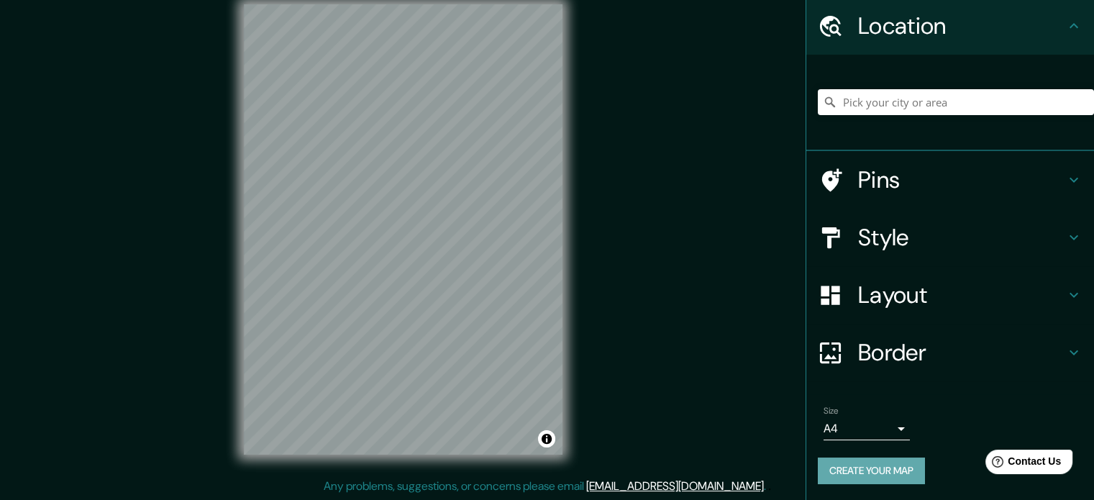
click at [875, 467] on button "Create your map" at bounding box center [871, 470] width 107 height 27
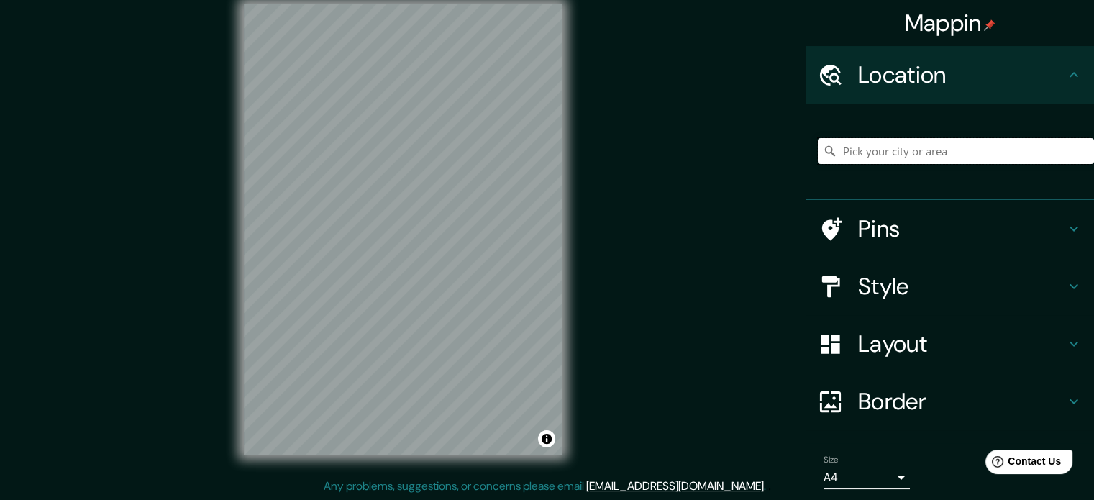
click at [935, 151] on input "Pick your city or area" at bounding box center [956, 151] width 276 height 26
click at [844, 152] on input "c0ochabamba" at bounding box center [956, 151] width 276 height 26
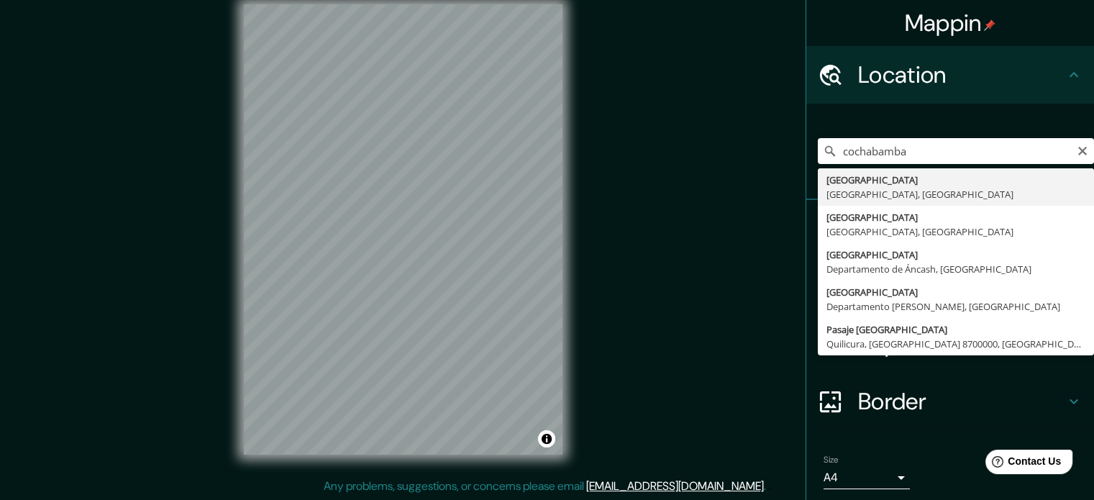
type input "[GEOGRAPHIC_DATA], [GEOGRAPHIC_DATA], [GEOGRAPHIC_DATA]"
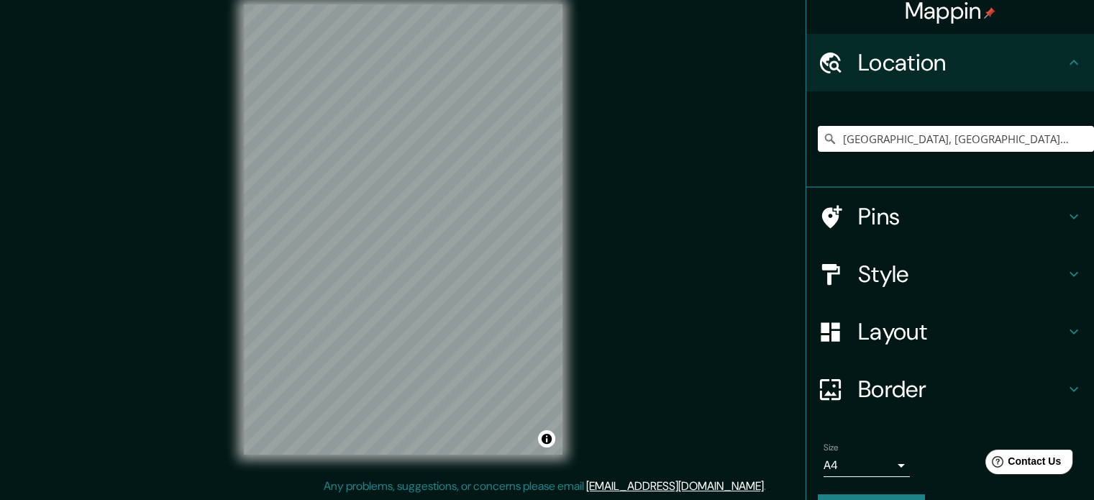
scroll to position [49, 0]
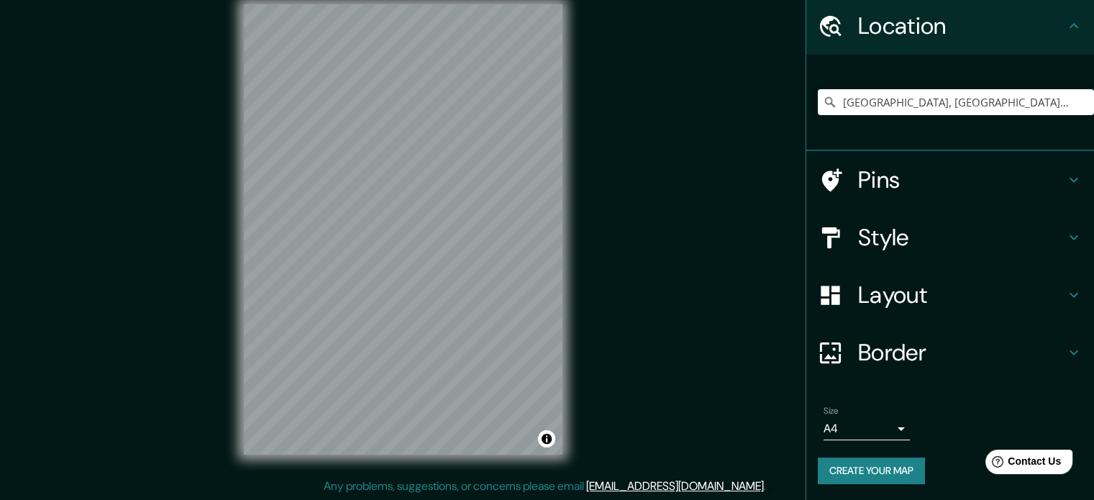
click at [916, 246] on h4 "Style" at bounding box center [961, 237] width 207 height 29
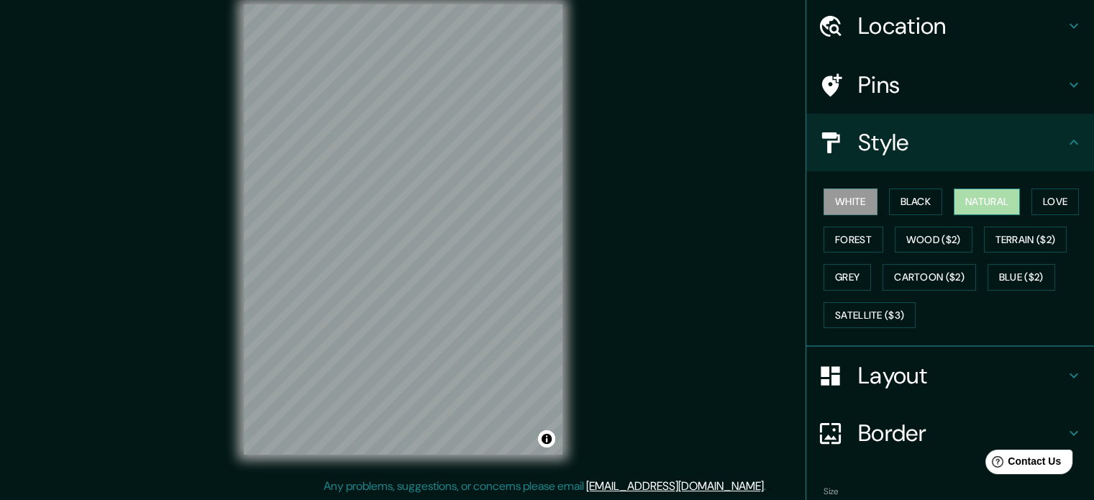
click at [985, 204] on button "Natural" at bounding box center [987, 201] width 66 height 27
click at [855, 229] on button "Forest" at bounding box center [854, 240] width 60 height 27
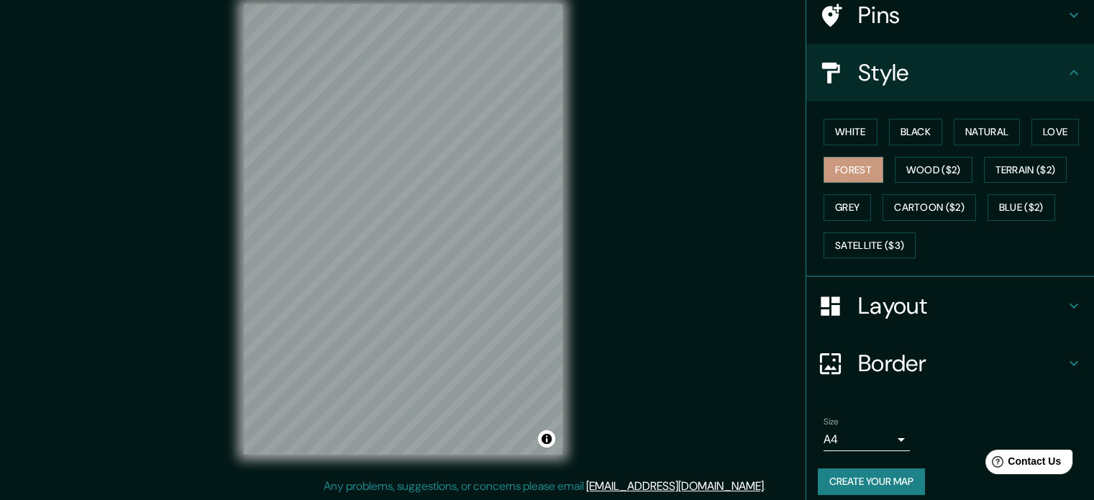
scroll to position [128, 0]
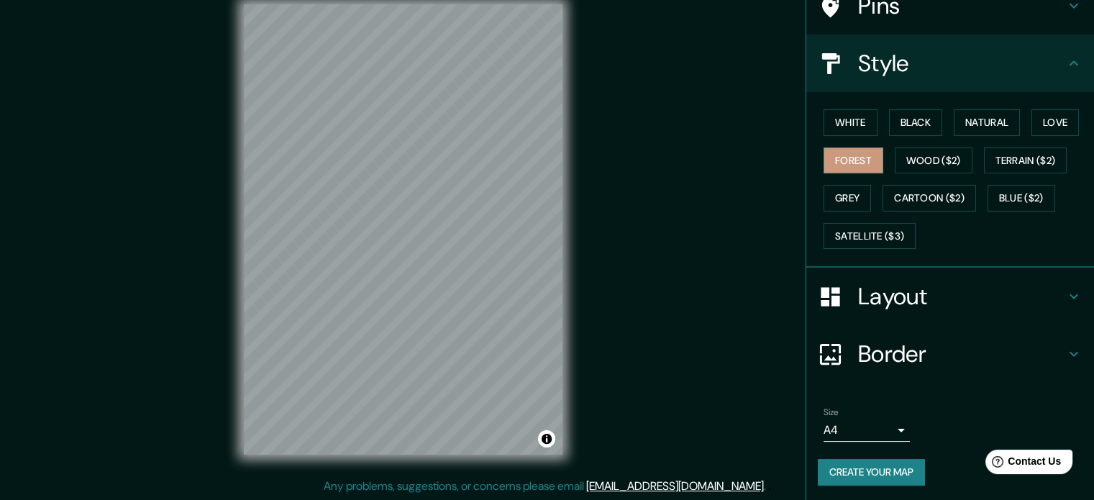
click at [830, 463] on button "Create your map" at bounding box center [871, 472] width 107 height 27
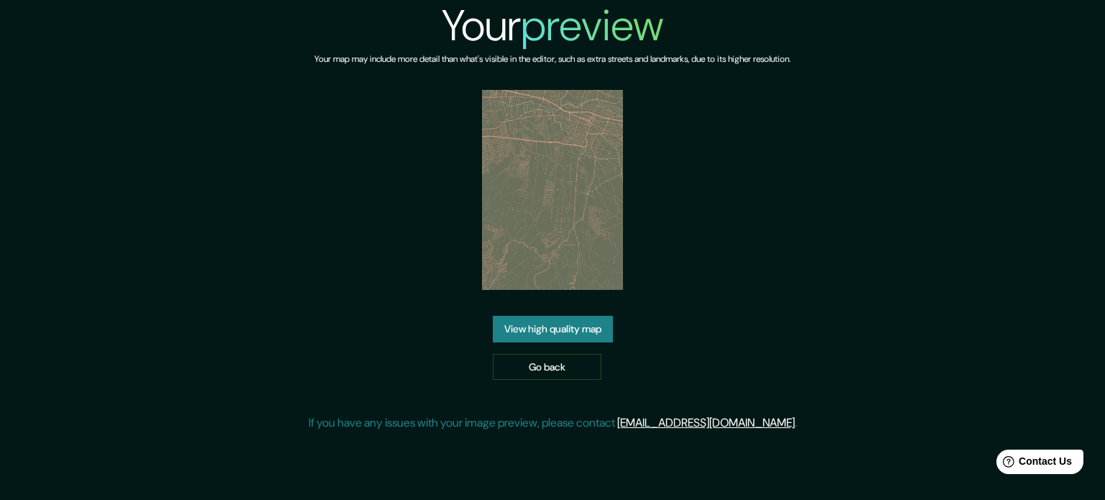
click at [603, 336] on link "View high quality map" at bounding box center [553, 329] width 120 height 27
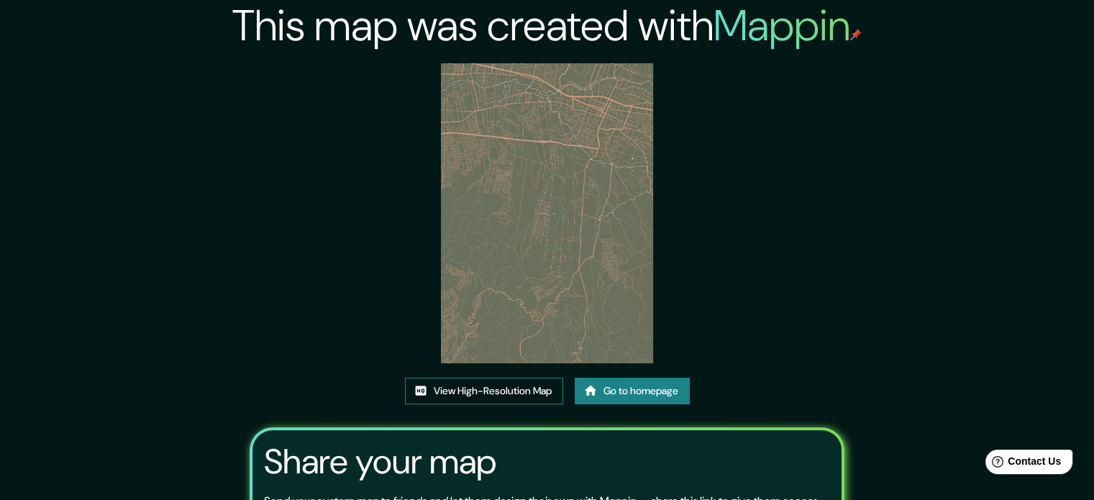
click at [538, 393] on link "View High-Resolution Map" at bounding box center [484, 391] width 158 height 27
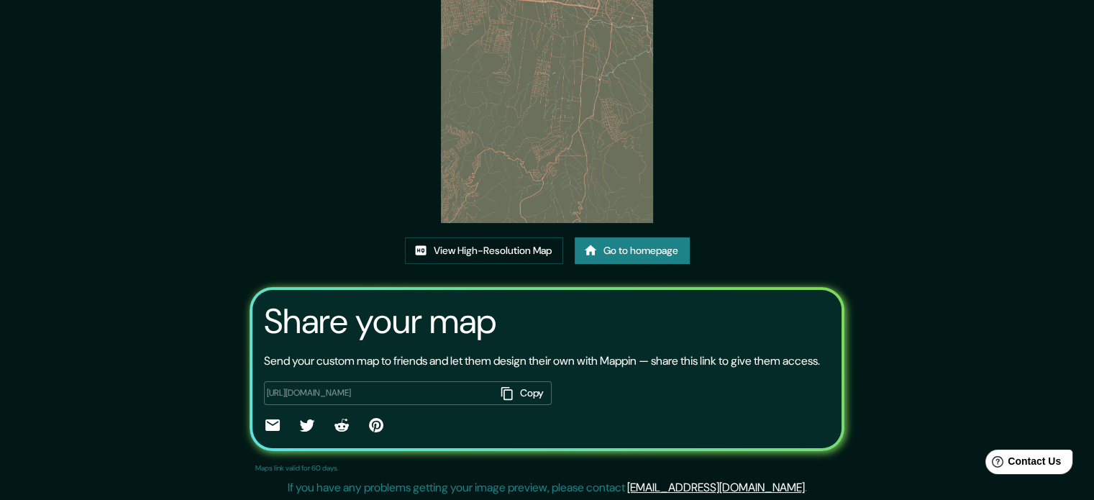
scroll to position [159, 0]
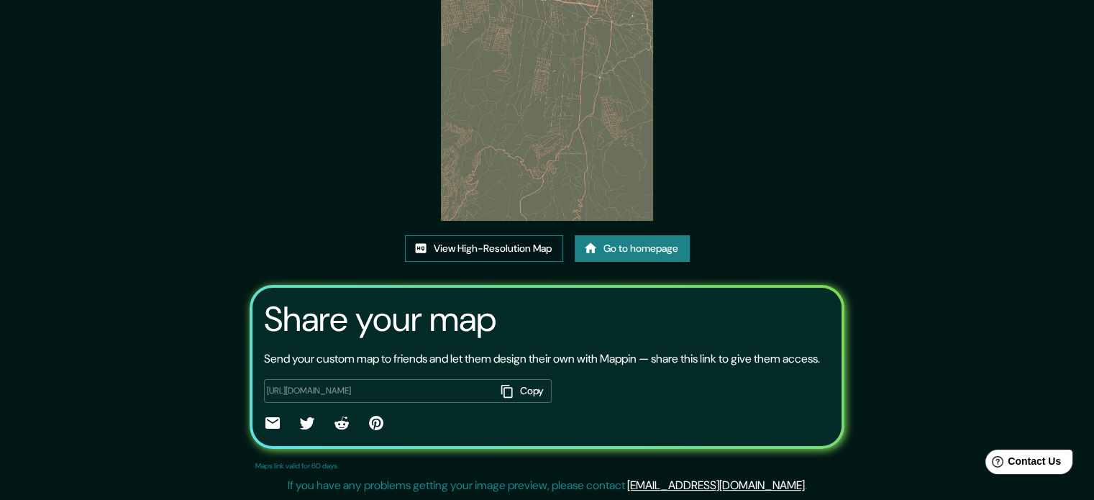
click at [510, 237] on link "View High-Resolution Map" at bounding box center [484, 248] width 158 height 27
click at [626, 242] on link "Go to homepage" at bounding box center [632, 248] width 115 height 27
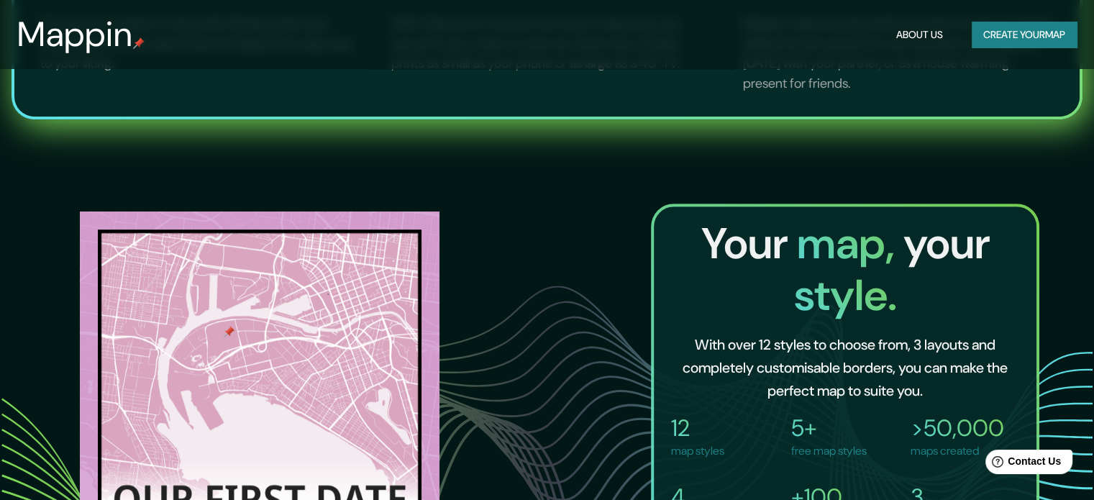
scroll to position [863, 0]
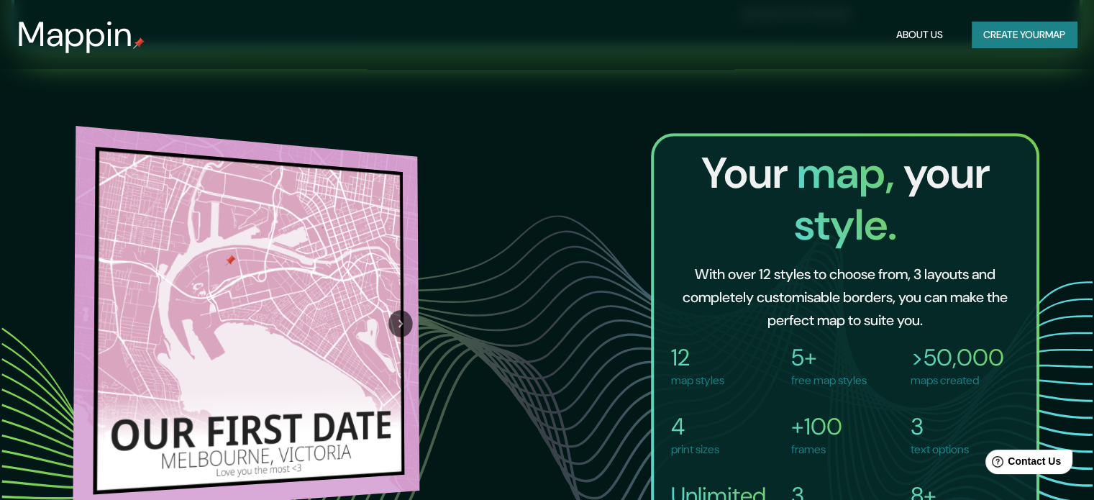
click at [411, 310] on button "Next" at bounding box center [400, 323] width 24 height 27
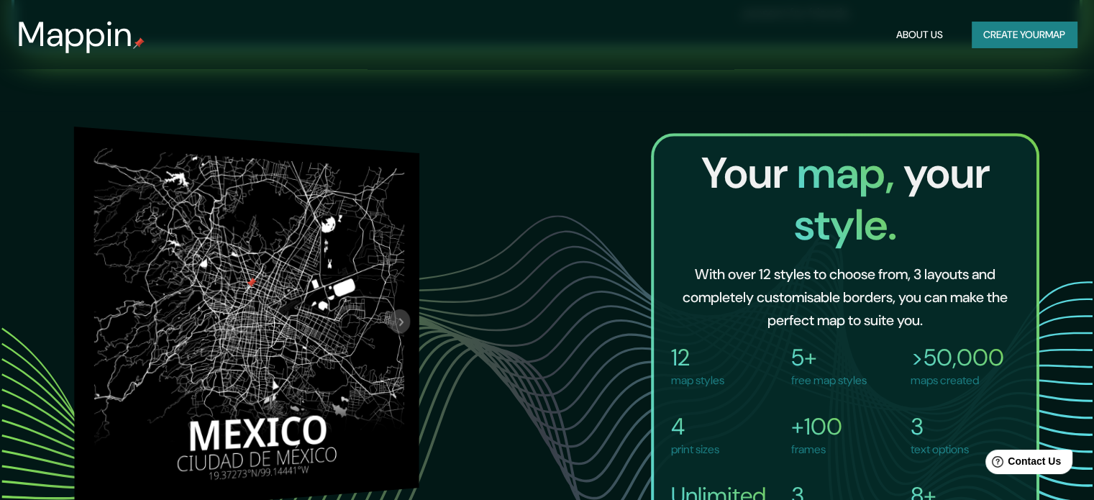
click at [407, 319] on icon "Next" at bounding box center [401, 322] width 14 height 17
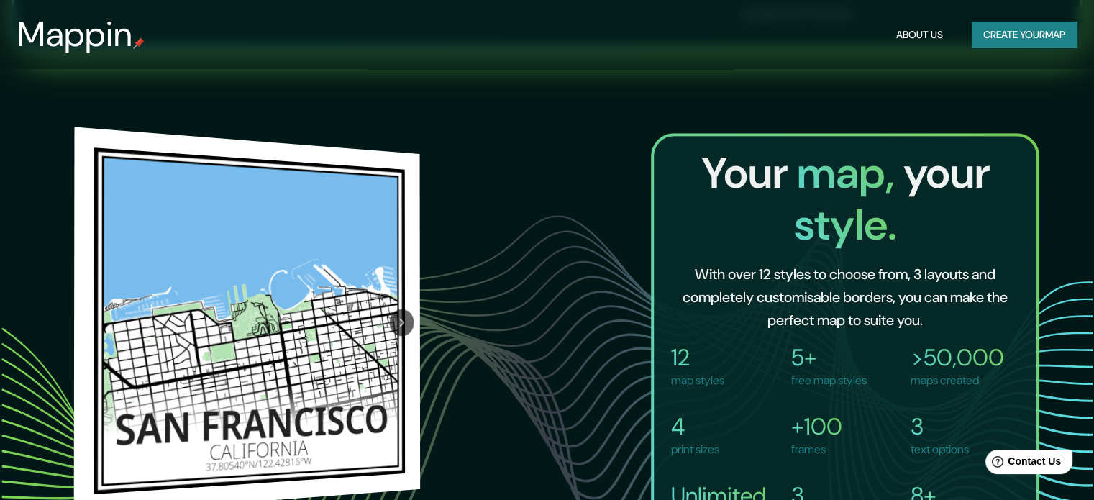
click at [403, 311] on div at bounding box center [401, 322] width 37 height 343
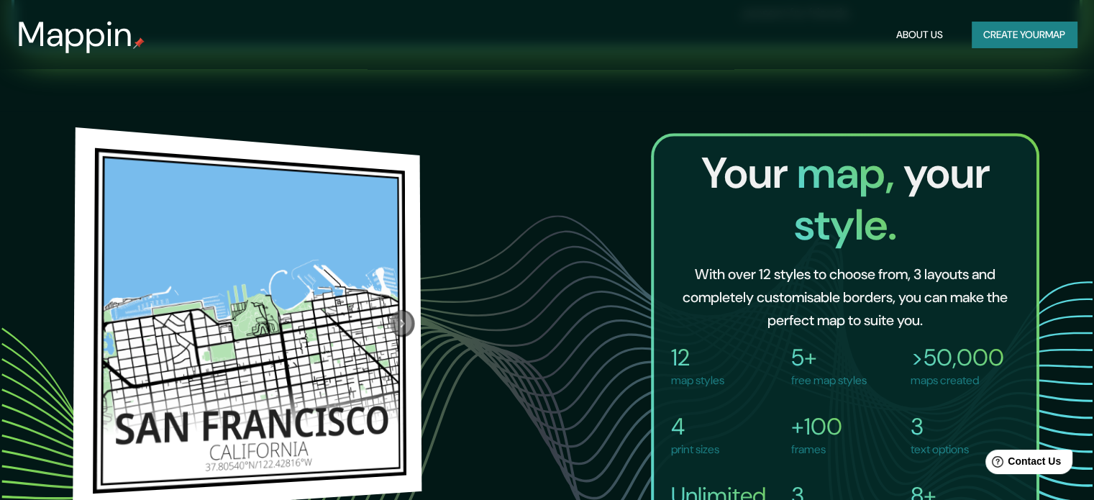
click at [398, 315] on icon "Next" at bounding box center [403, 323] width 15 height 17
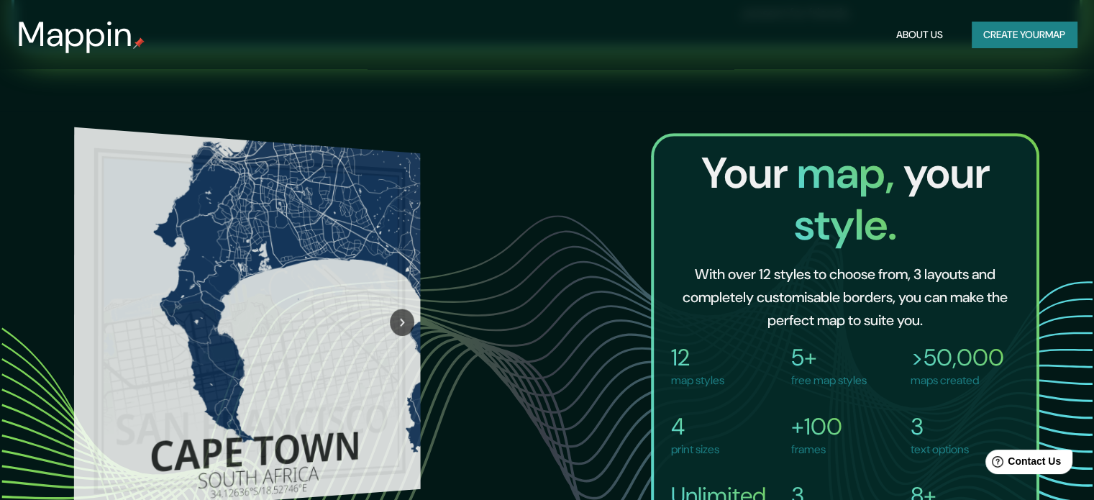
click at [400, 314] on icon "Next" at bounding box center [402, 322] width 14 height 17
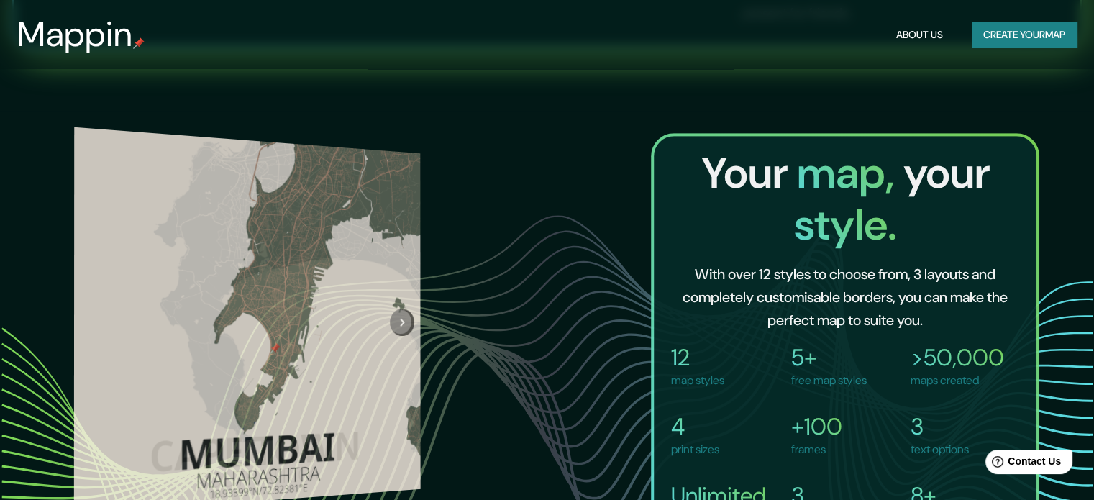
click at [400, 314] on icon "Next" at bounding box center [402, 322] width 14 height 17
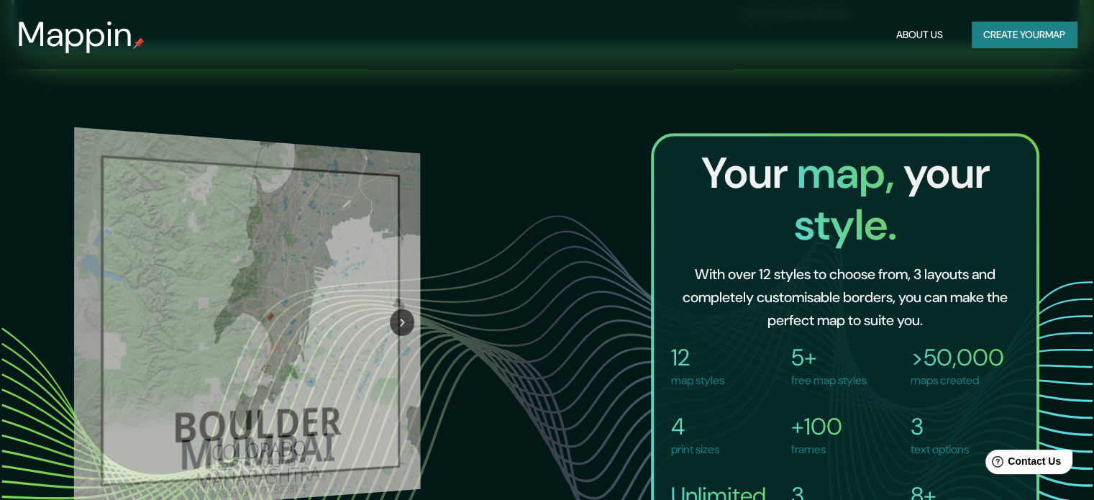
click at [400, 314] on icon "Next" at bounding box center [402, 322] width 14 height 17
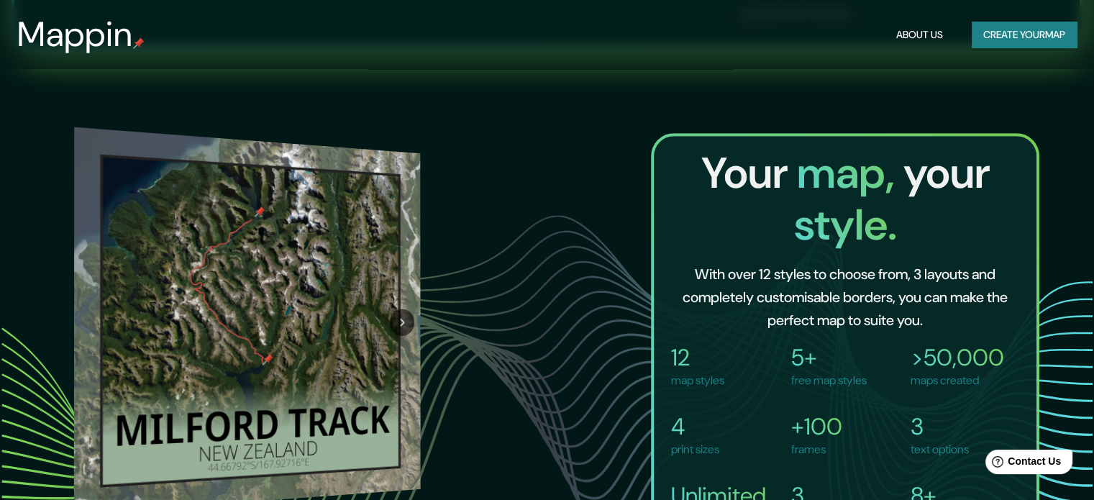
click at [400, 314] on button "Next" at bounding box center [402, 322] width 24 height 27
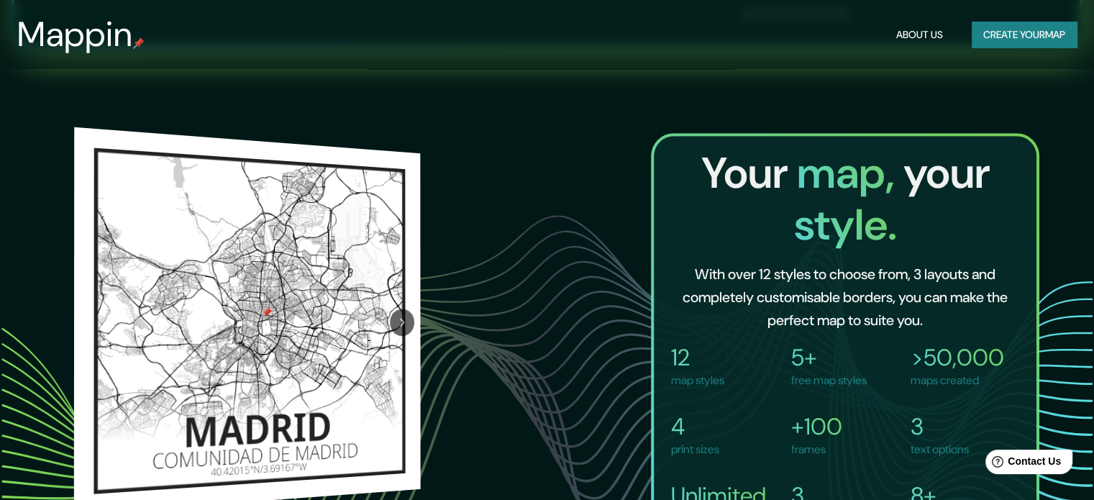
click at [400, 314] on icon "Next" at bounding box center [402, 322] width 14 height 17
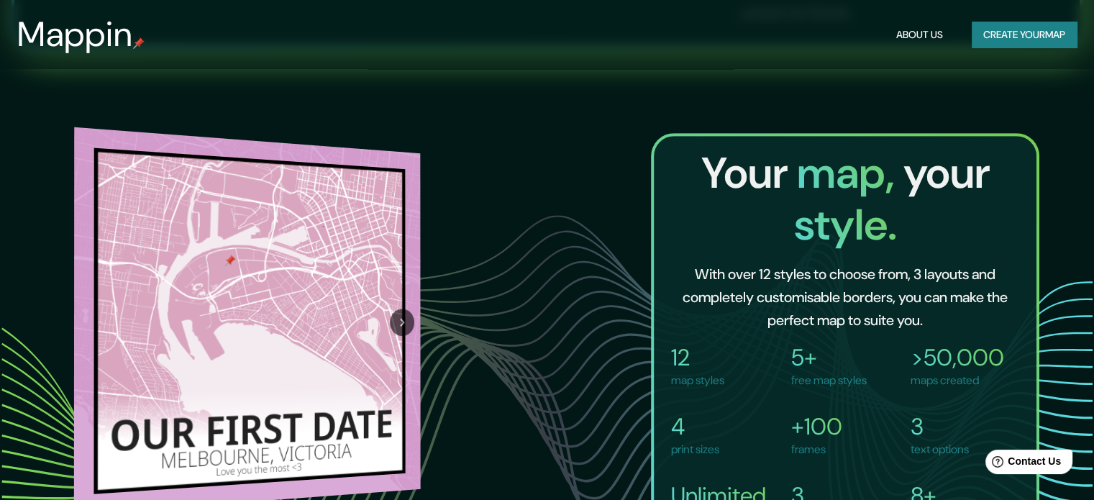
click at [400, 314] on button "Next" at bounding box center [402, 316] width 24 height 27
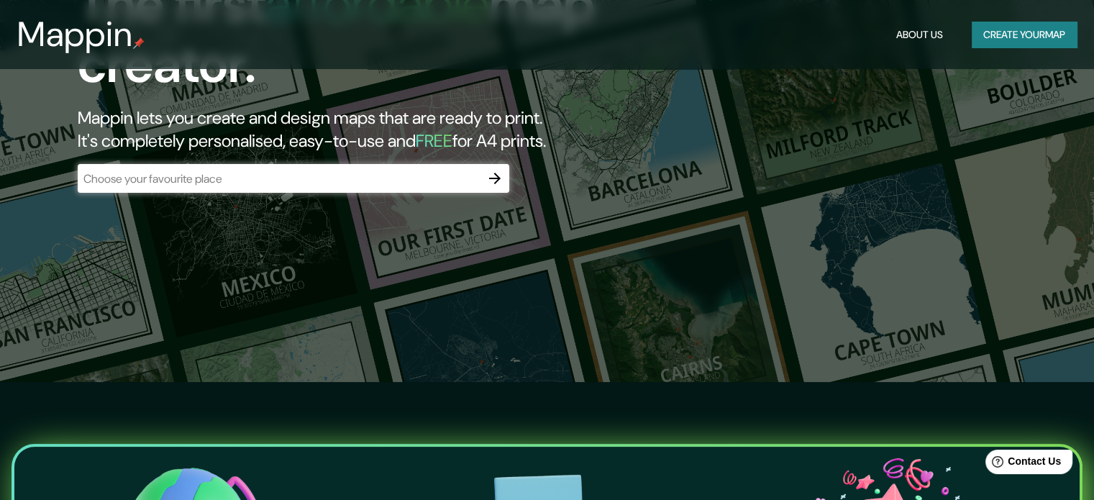
scroll to position [0, 0]
